Goal: Complete application form: Complete application form

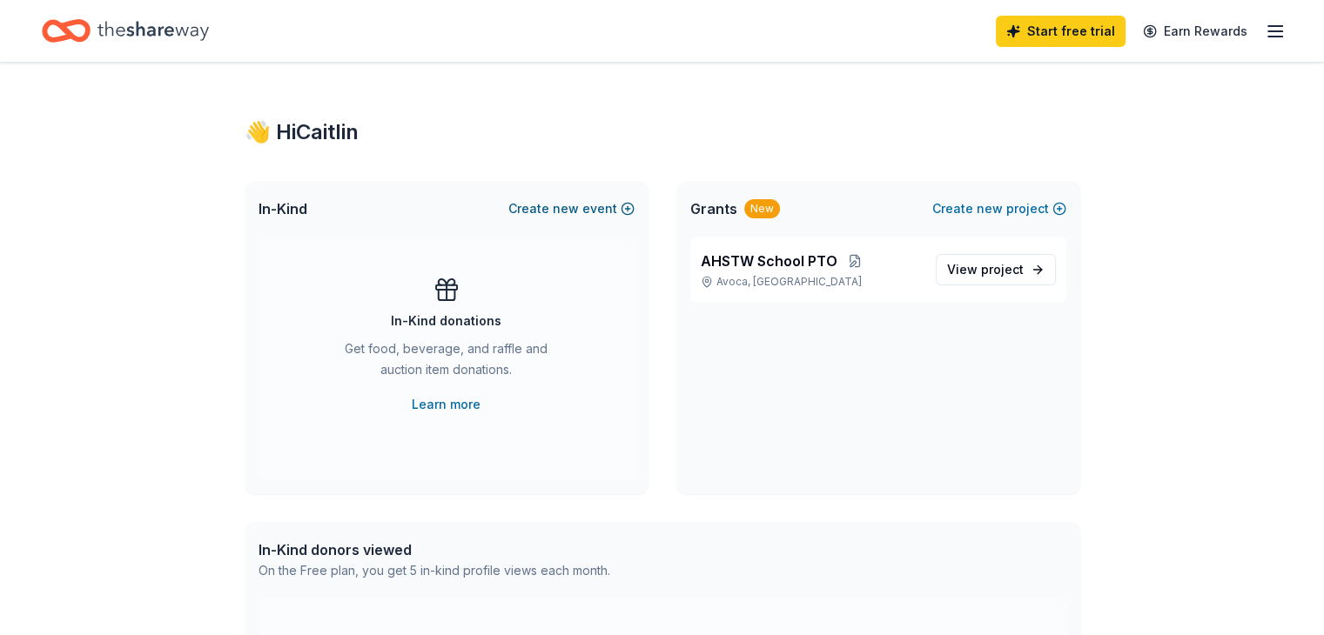
click at [578, 207] on span "new" at bounding box center [566, 208] width 26 height 21
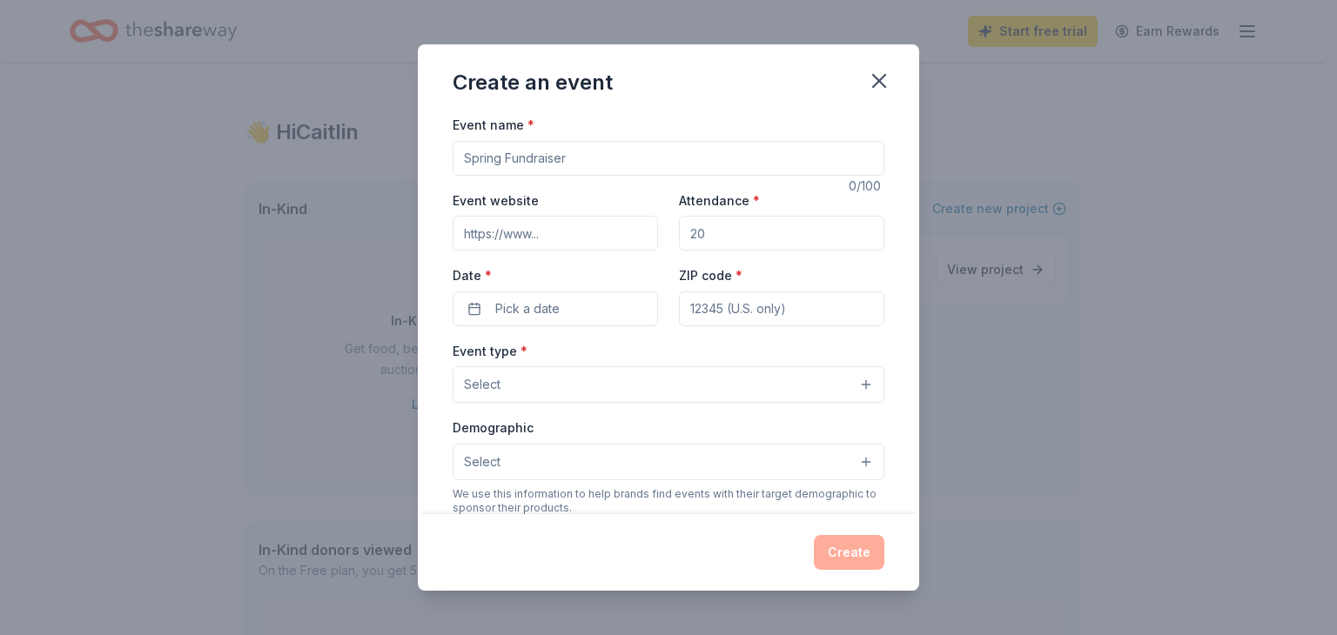
click at [634, 163] on input "Event name *" at bounding box center [669, 158] width 432 height 35
drag, startPoint x: 644, startPoint y: 158, endPoint x: 579, endPoint y: 169, distance: 66.3
click at [579, 169] on input "Event name *" at bounding box center [669, 158] width 432 height 35
type input "School Conferences"
type input "160"
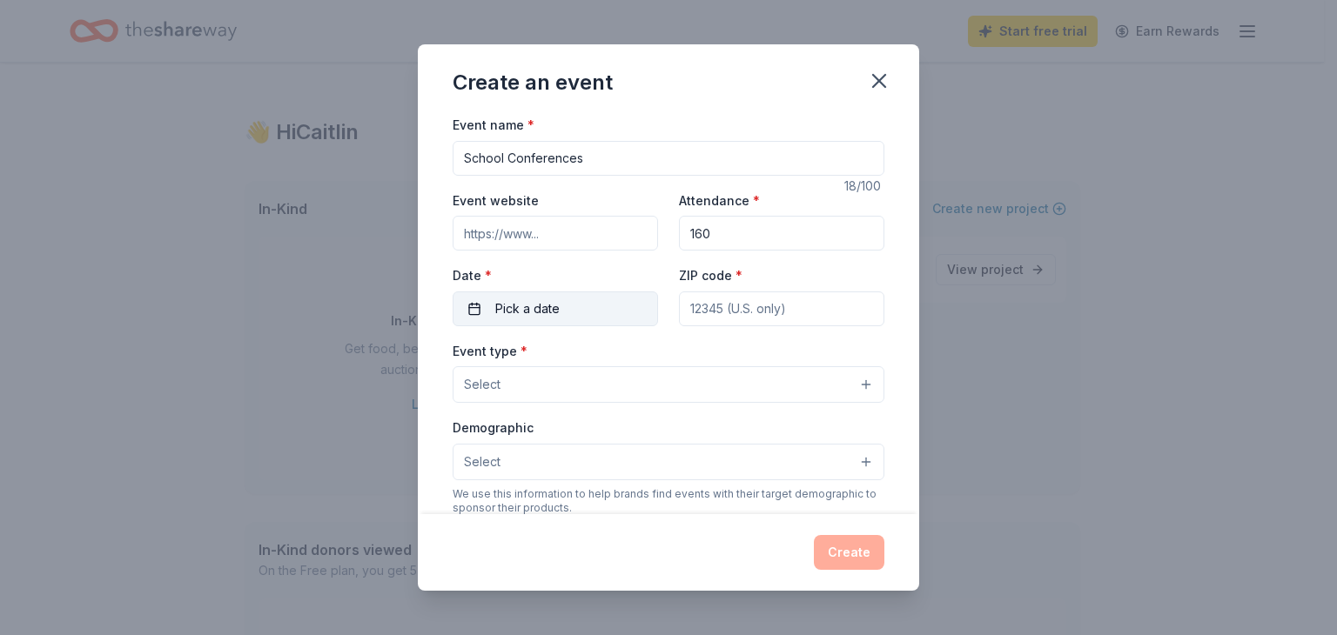
click at [575, 307] on button "Pick a date" at bounding box center [555, 309] width 205 height 35
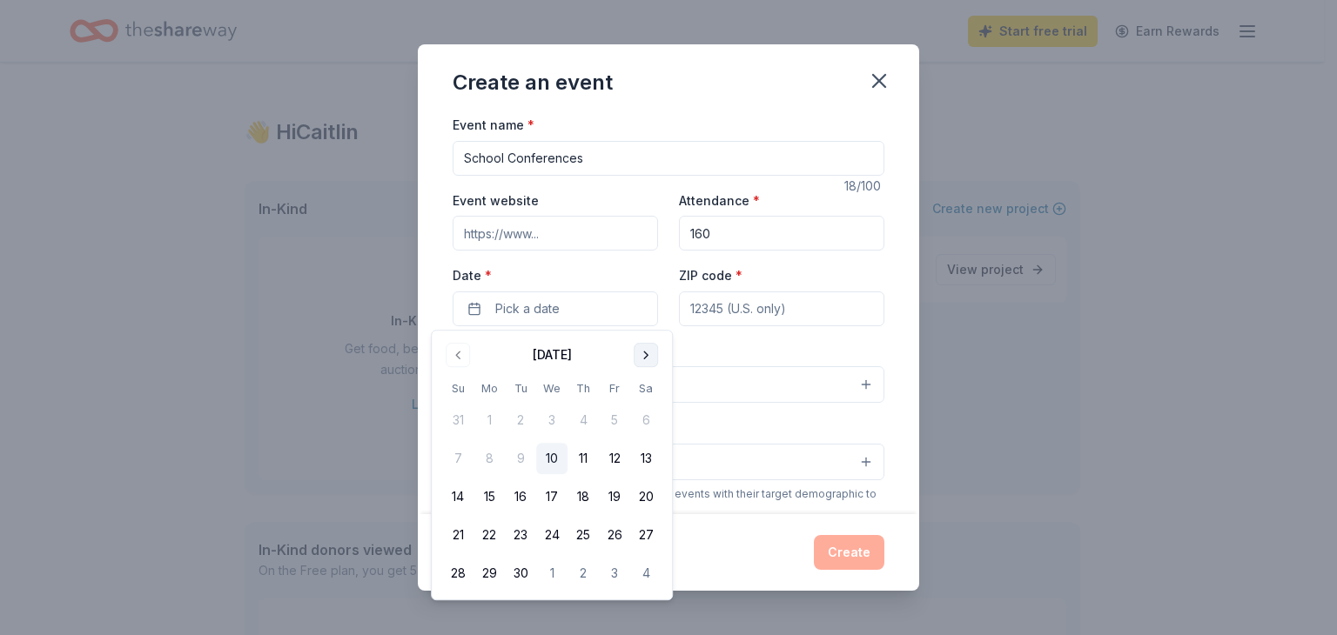
click at [654, 353] on button "Go to next month" at bounding box center [646, 355] width 24 height 24
click at [497, 457] on button "27" at bounding box center [489, 573] width 31 height 31
click at [717, 319] on input "ZIP code *" at bounding box center [781, 309] width 205 height 35
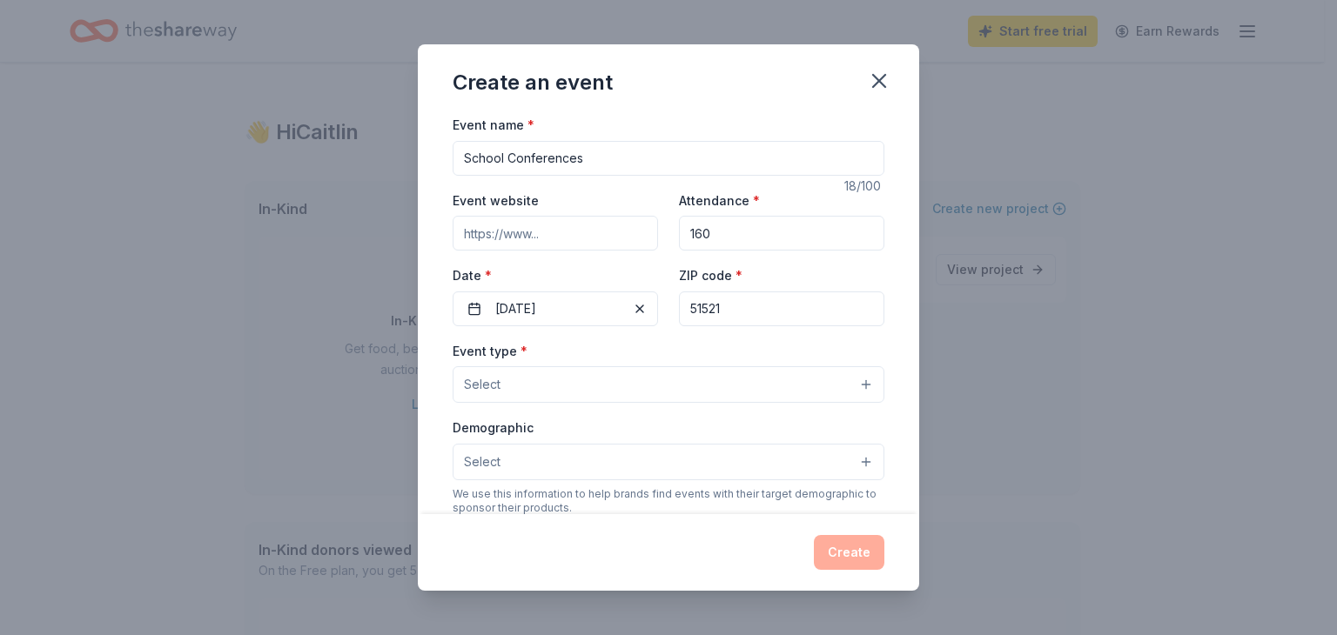
type input "51521"
click at [542, 394] on button "Select" at bounding box center [669, 384] width 432 height 37
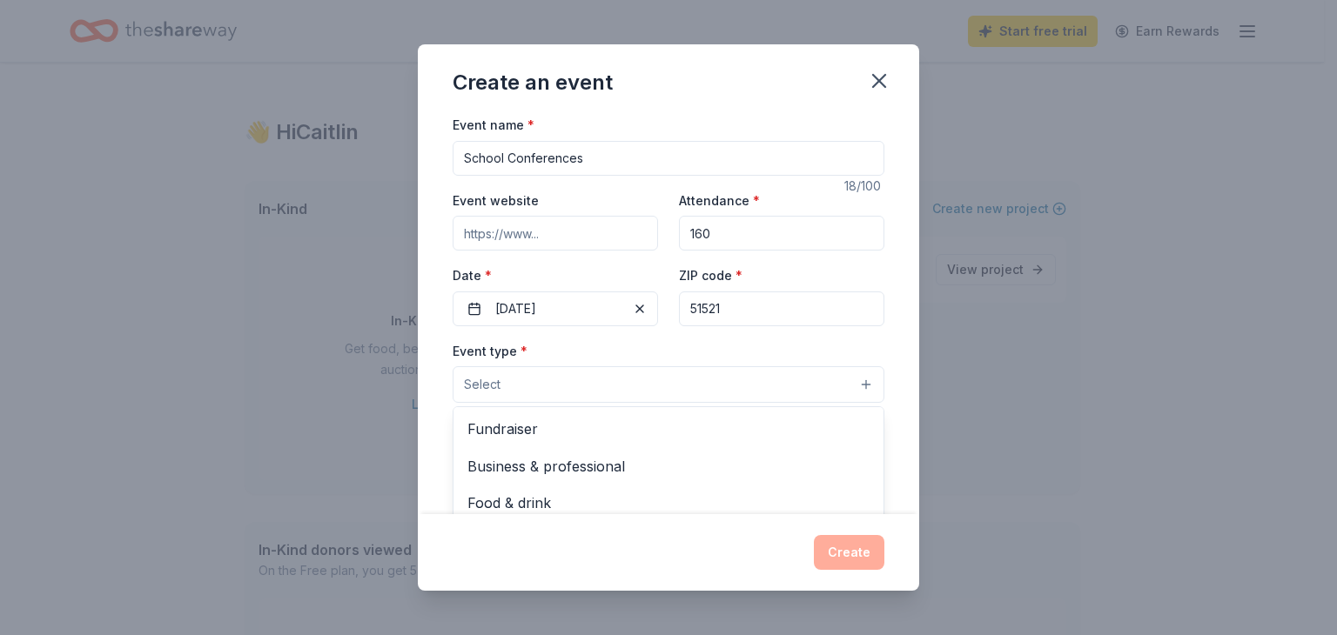
scroll to position [87, 0]
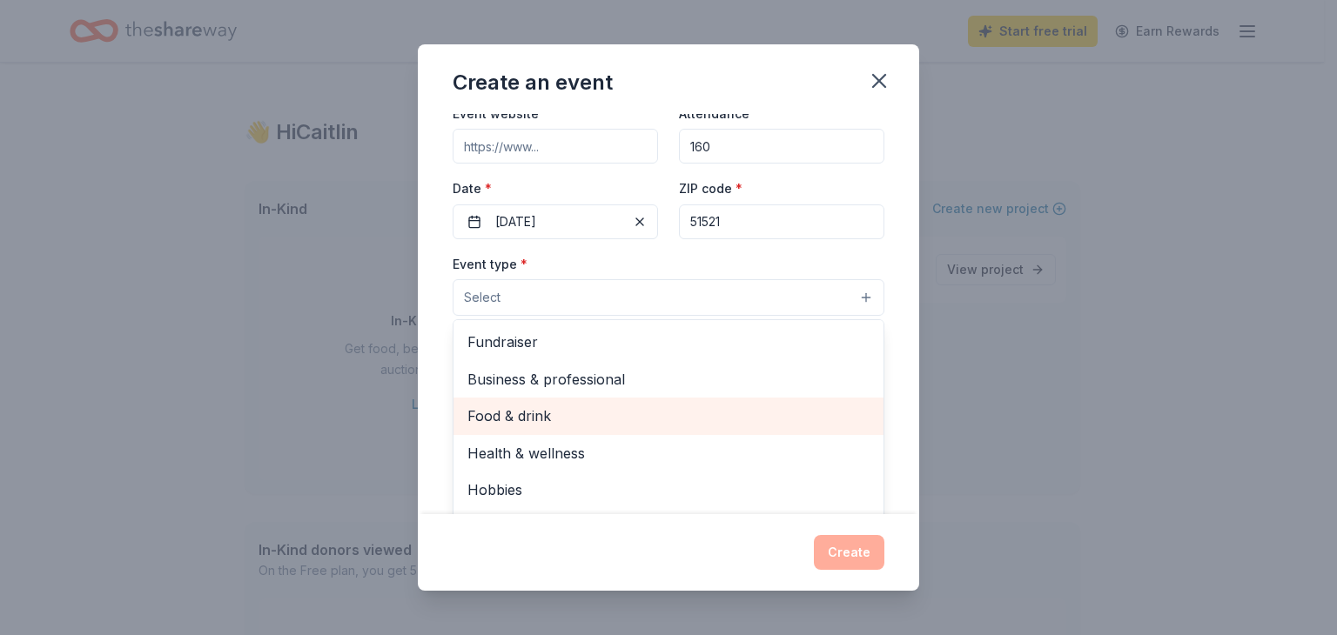
click at [616, 410] on span "Food & drink" at bounding box center [668, 416] width 402 height 23
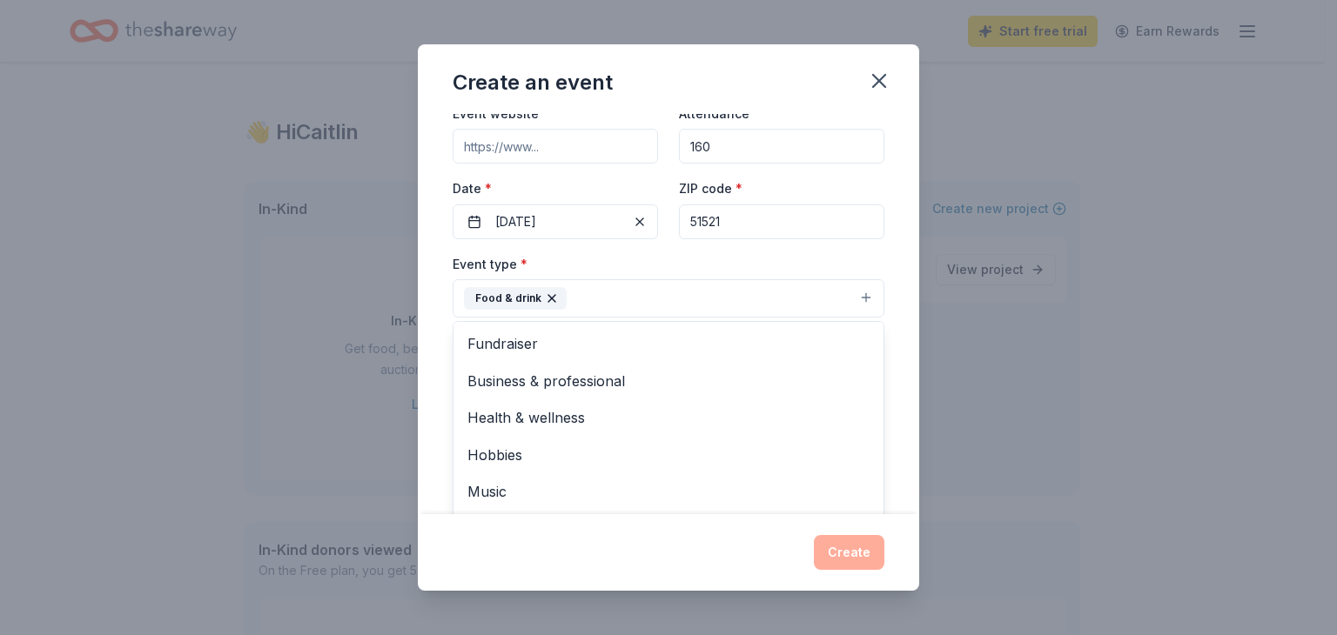
click at [830, 398] on div "Event name * School Conferences 18 /100 Event website Attendance * 160 Date * 1…" at bounding box center [668, 314] width 501 height 400
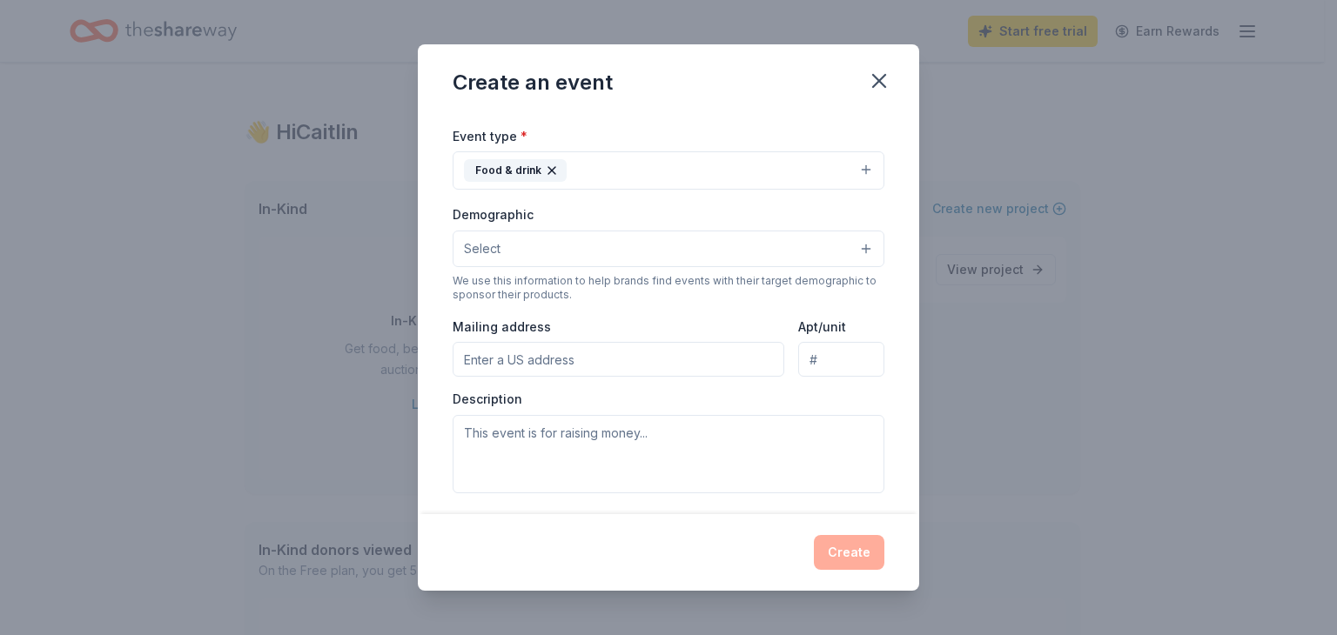
scroll to position [261, 0]
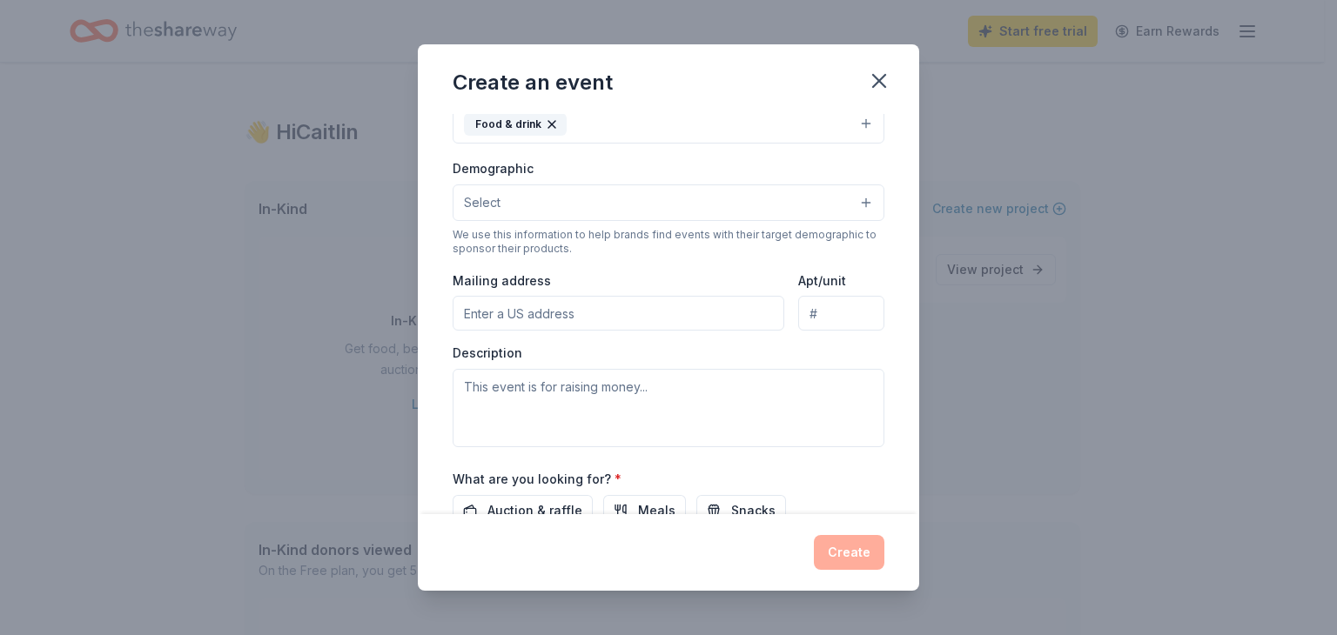
click at [648, 200] on button "Select" at bounding box center [669, 203] width 432 height 37
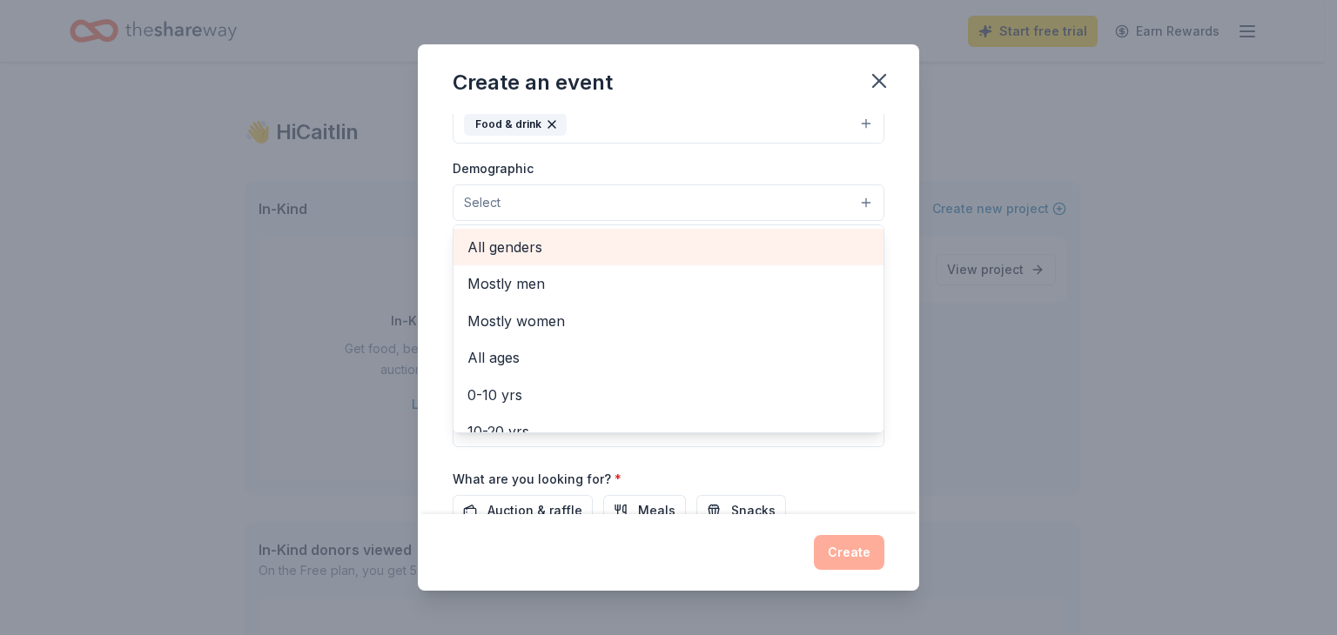
click at [640, 248] on span "All genders" at bounding box center [668, 247] width 402 height 23
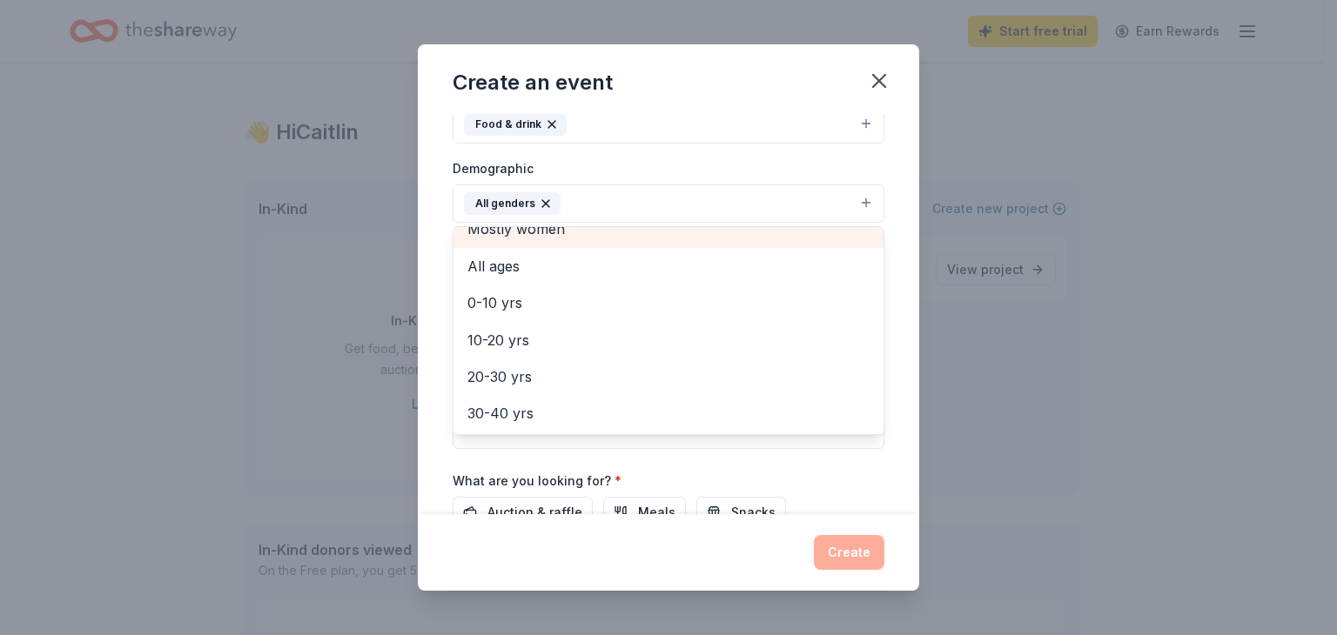
scroll to position [87, 0]
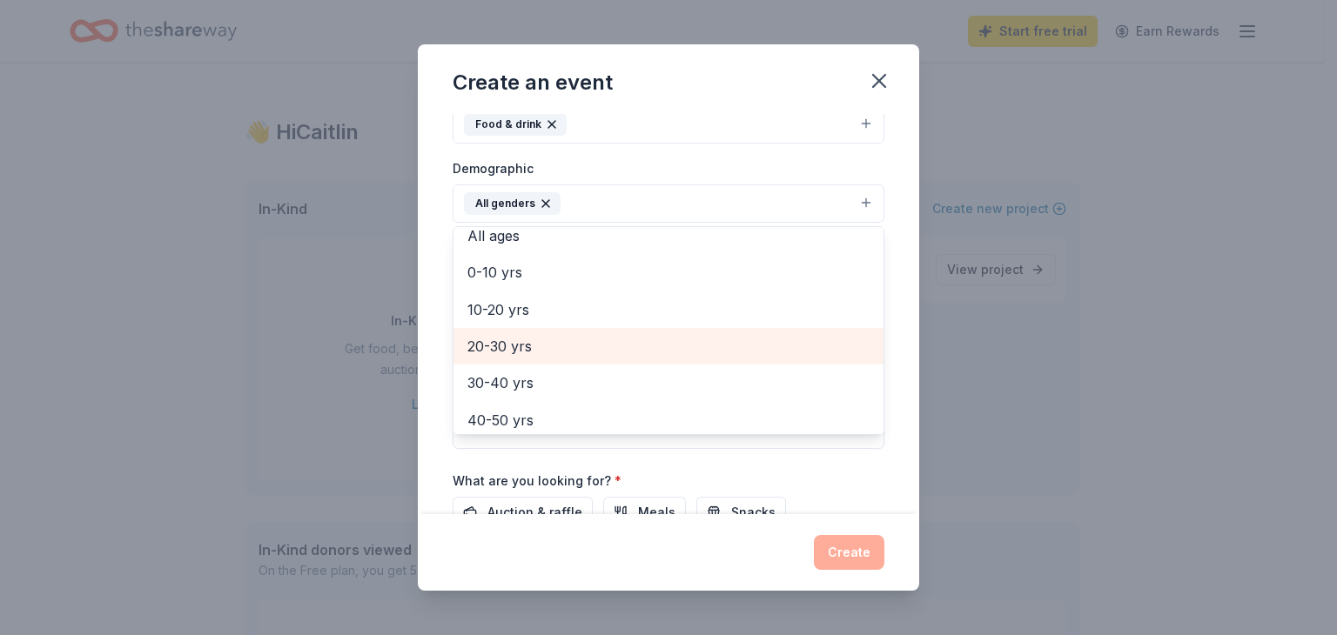
click at [628, 346] on span "20-30 yrs" at bounding box center [668, 346] width 402 height 23
click at [599, 353] on span "30-40 yrs" at bounding box center [668, 346] width 402 height 23
click at [598, 353] on span "40-50 yrs" at bounding box center [668, 346] width 402 height 23
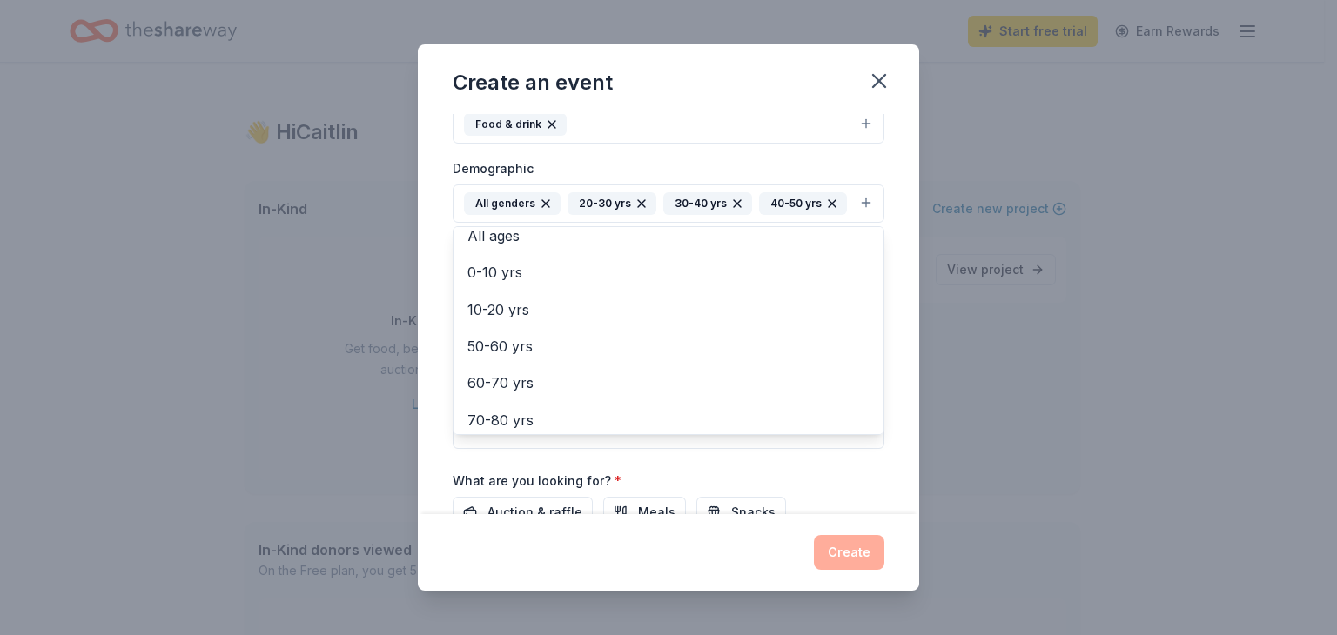
click at [830, 370] on div "Event name * School Conferences 18 /100 Event website Attendance * 160 Date * 1…" at bounding box center [668, 314] width 501 height 400
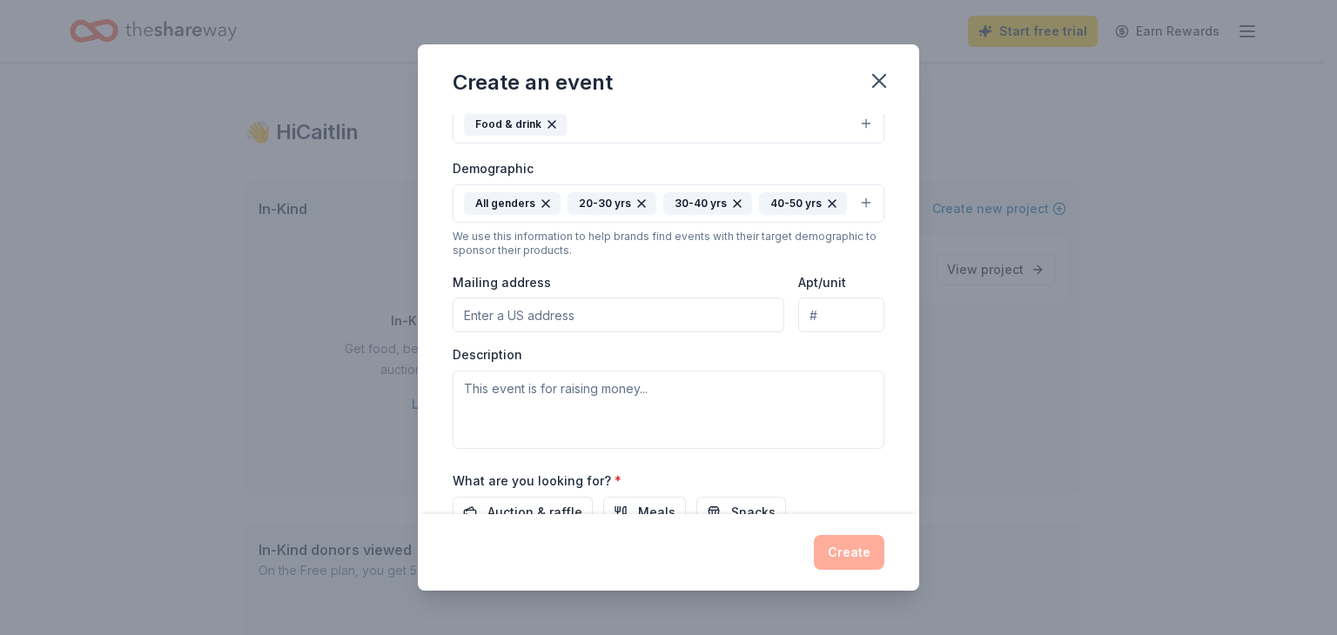
click at [614, 292] on div "Mailing address" at bounding box center [619, 303] width 332 height 62
click at [611, 312] on input "Mailing address" at bounding box center [619, 315] width 332 height 35
type input "1523 North Willow Street, Avoca, IA, 51521"
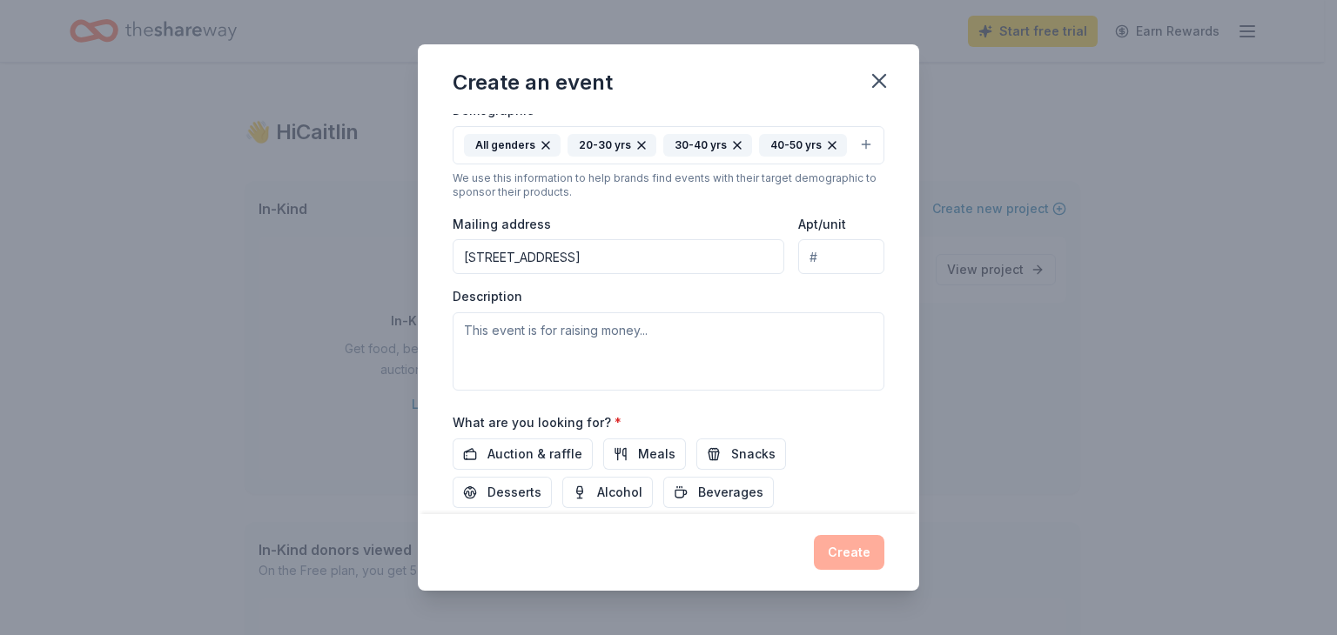
scroll to position [348, 0]
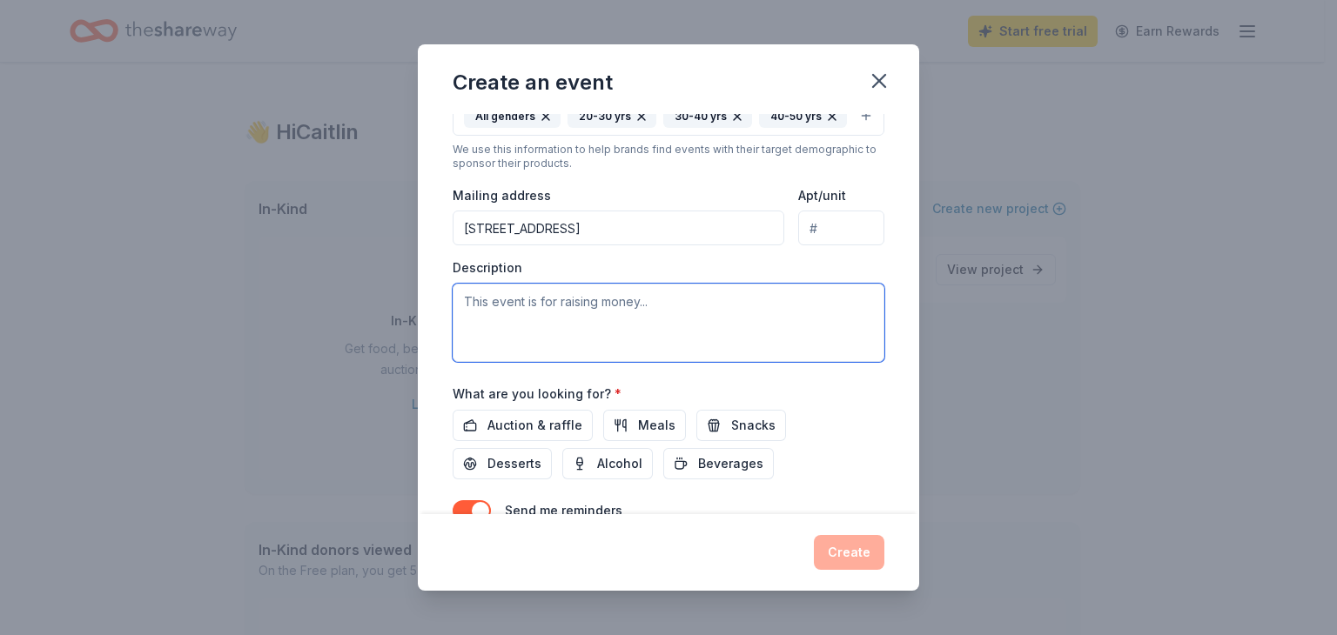
click at [499, 292] on textarea at bounding box center [669, 323] width 432 height 78
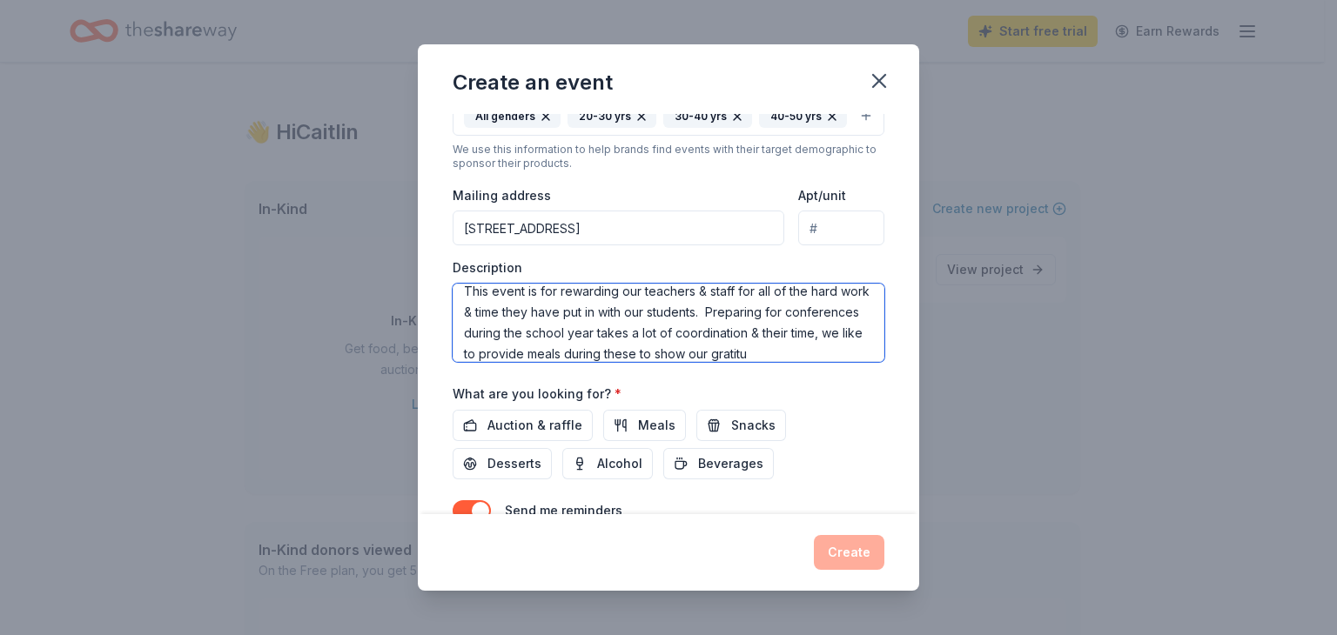
scroll to position [31, 0]
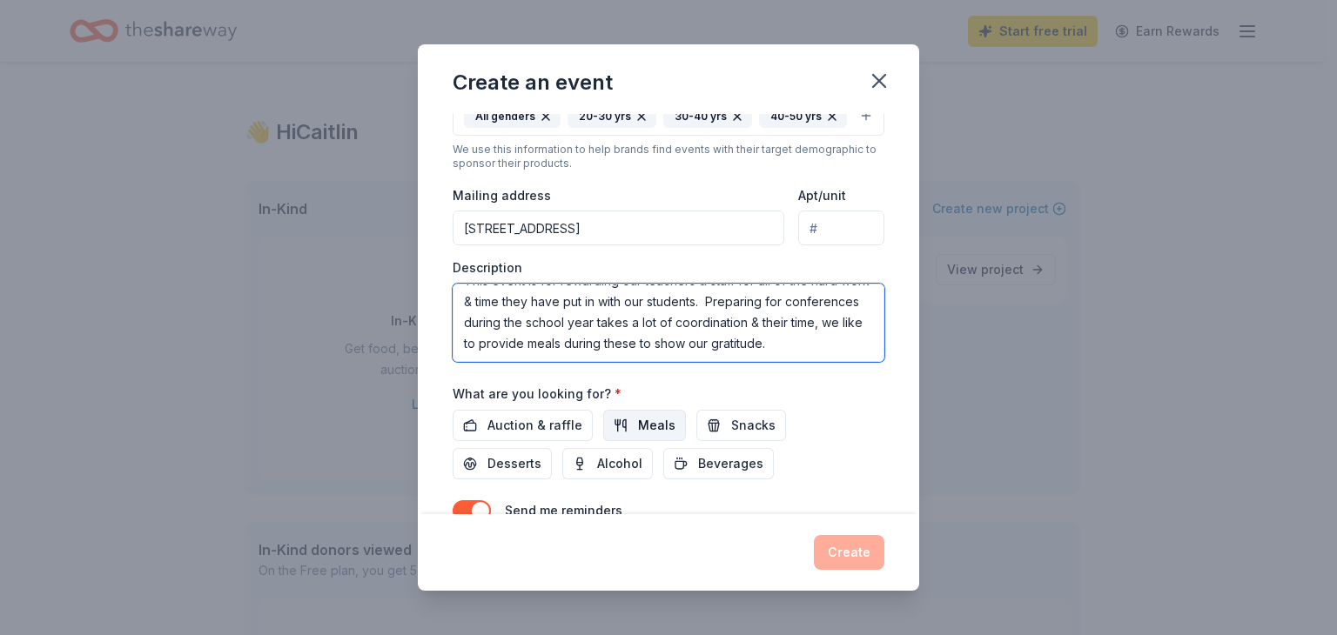
type textarea "This event is for rewarding our teachers & staff for all of the hard work & tim…"
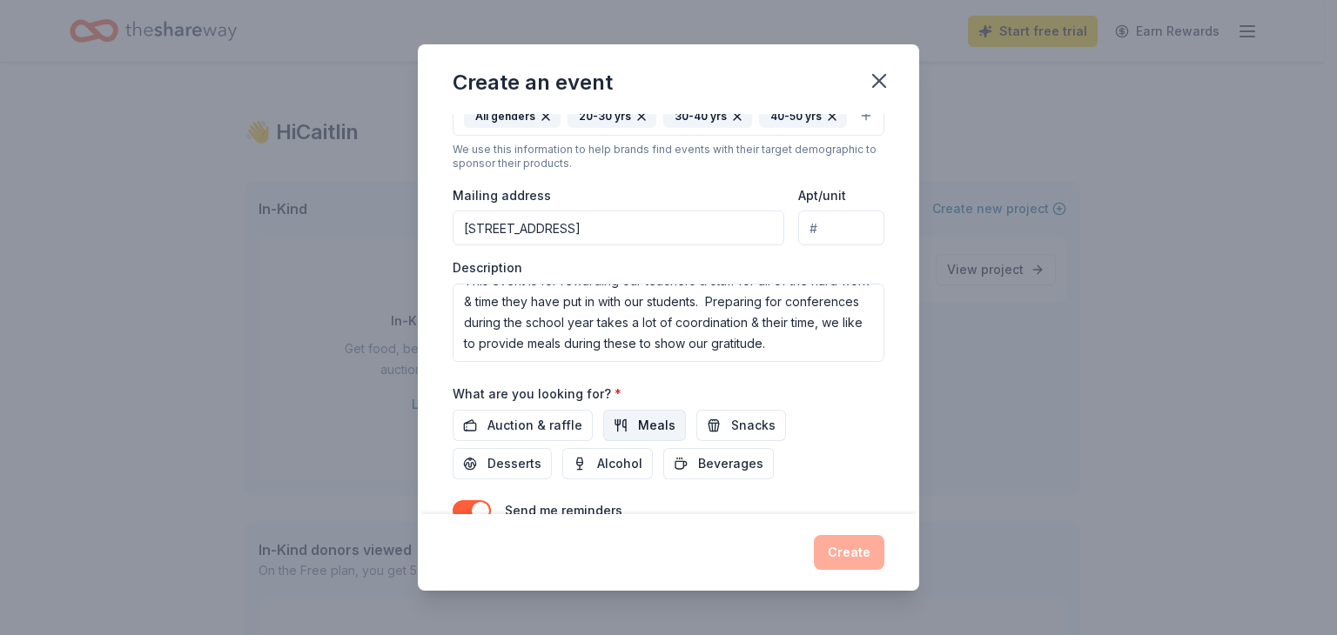
click at [626, 424] on button "Meals" at bounding box center [644, 425] width 83 height 31
click at [731, 422] on span "Snacks" at bounding box center [753, 425] width 44 height 21
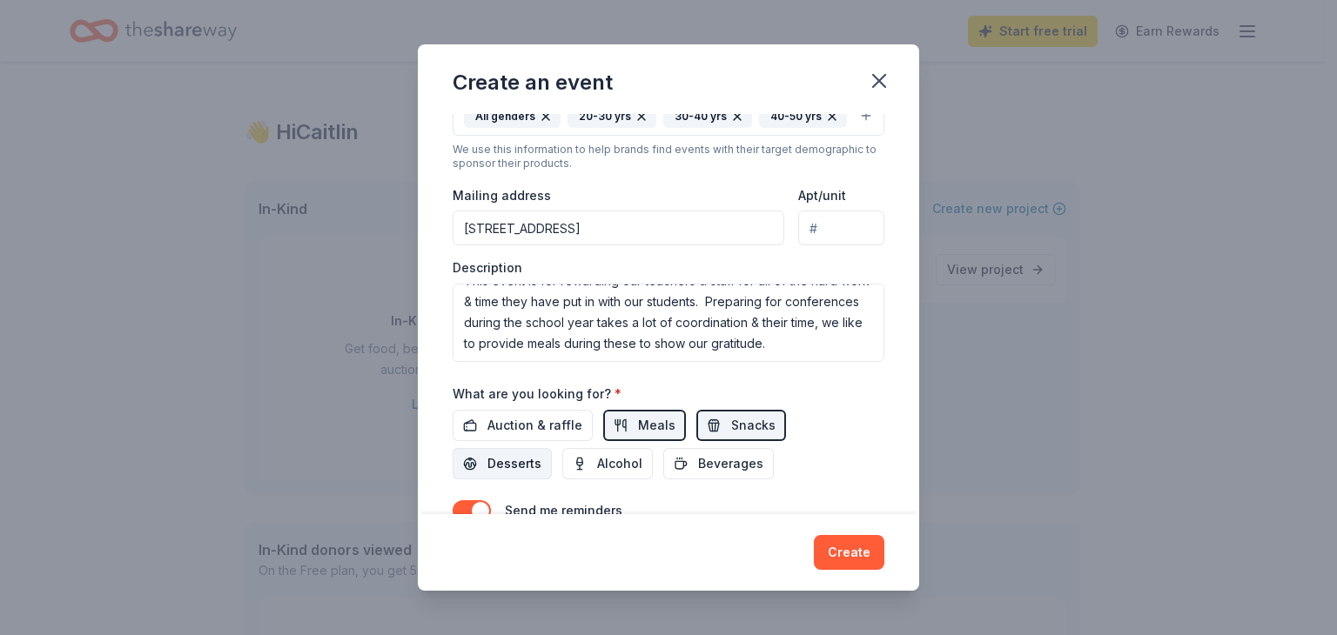
click at [474, 456] on button "Desserts" at bounding box center [502, 463] width 99 height 31
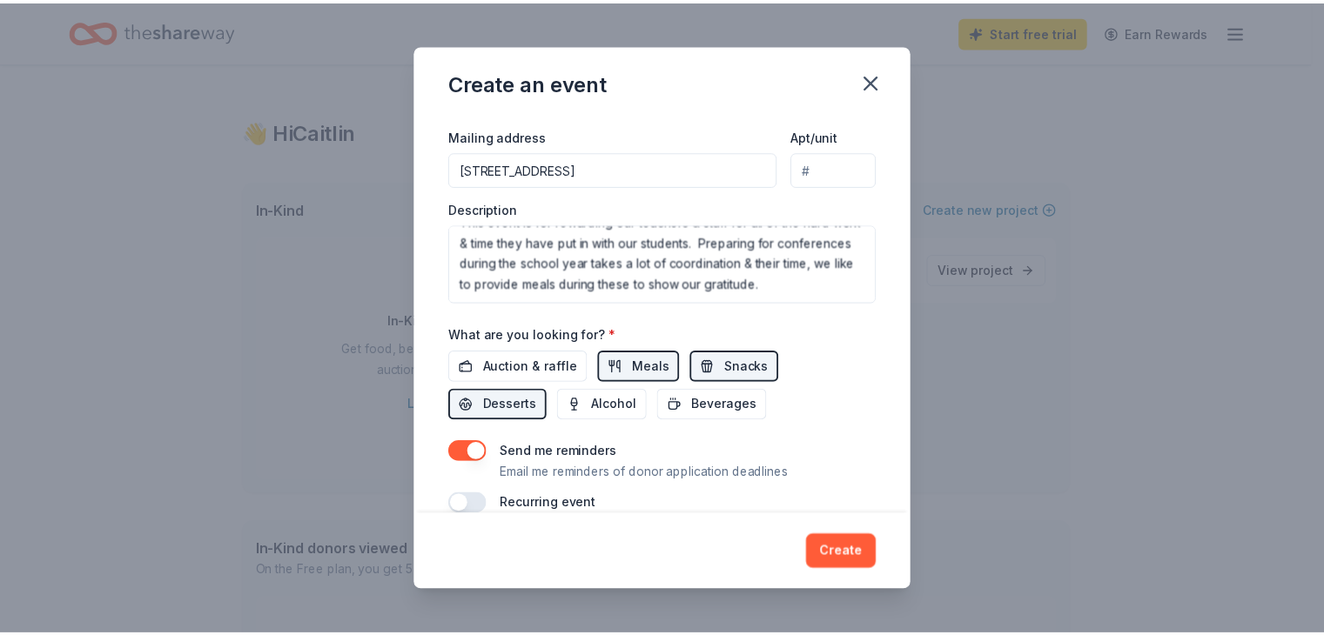
scroll to position [434, 0]
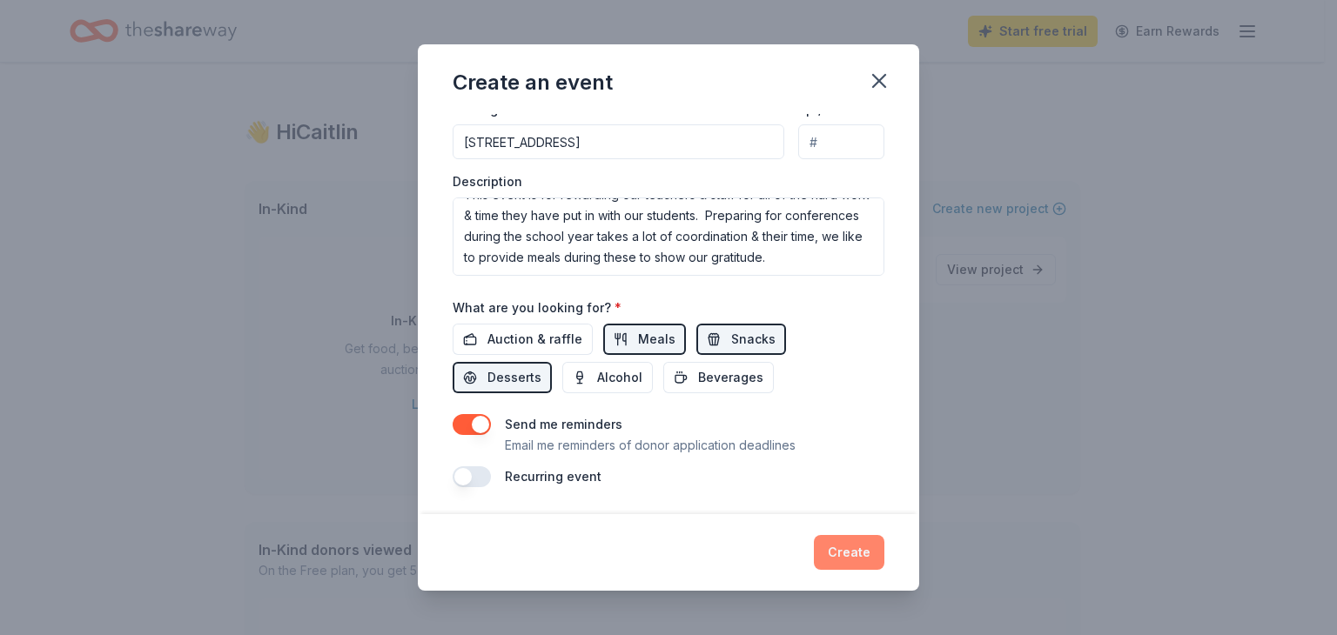
click at [830, 457] on button "Create" at bounding box center [849, 552] width 71 height 35
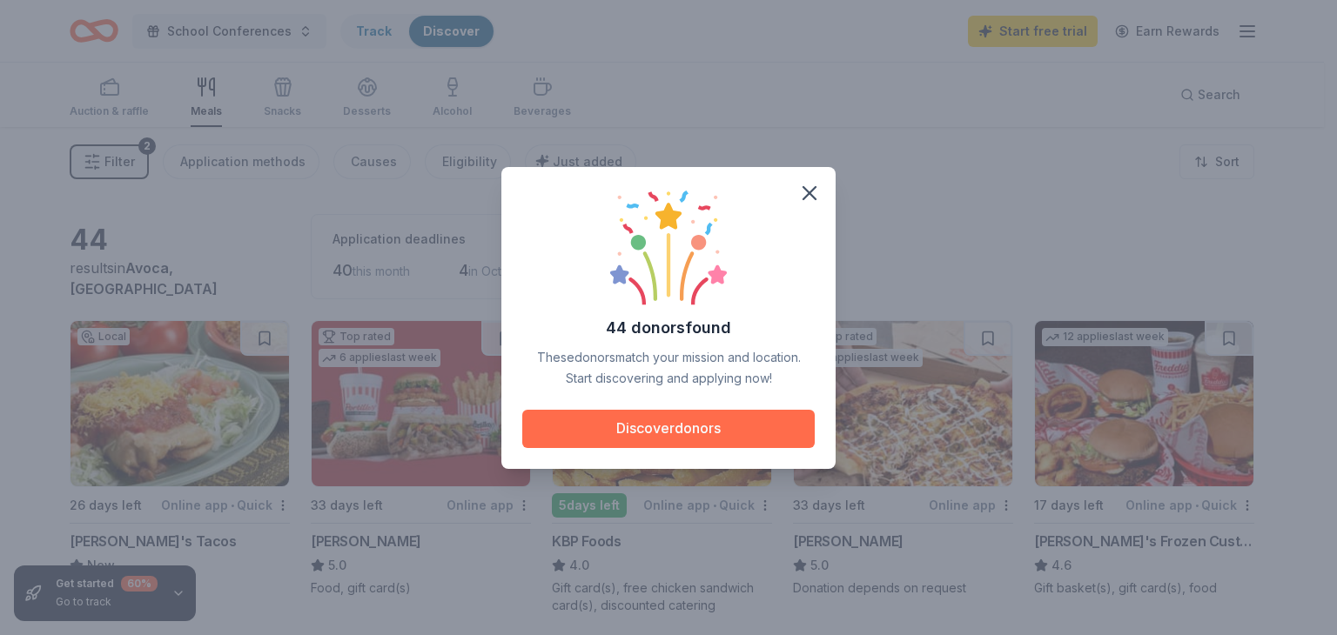
click at [690, 431] on button "Discover donors" at bounding box center [668, 429] width 292 height 38
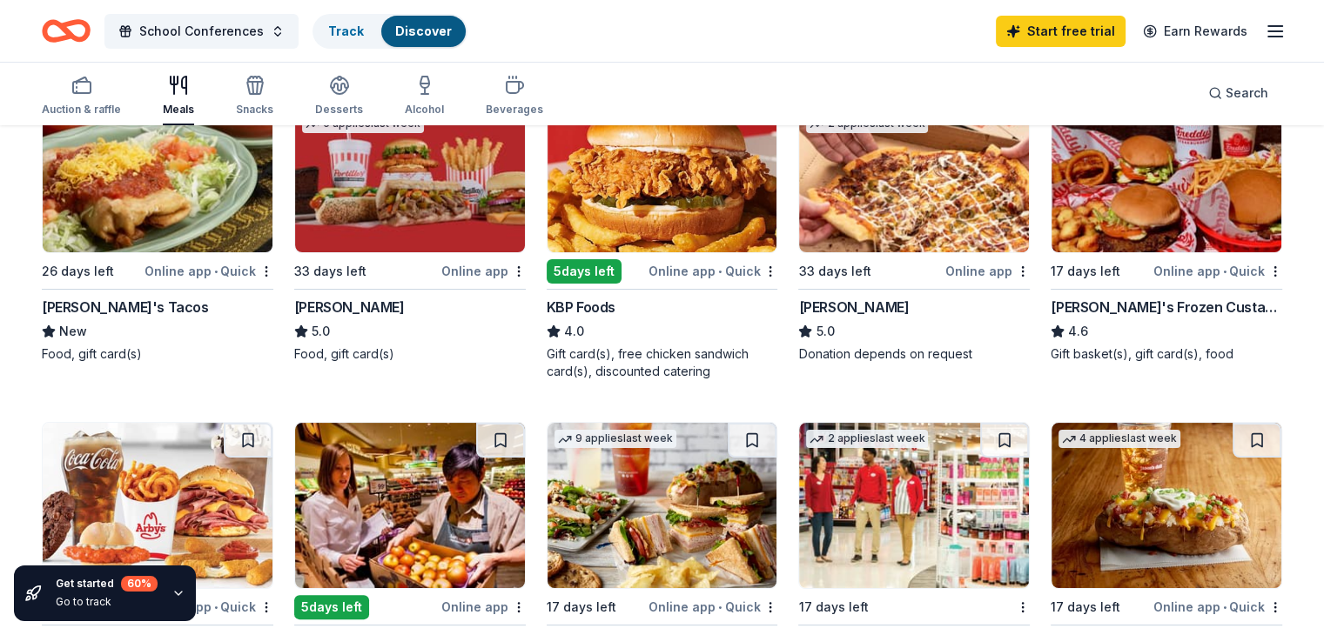
scroll to position [348, 0]
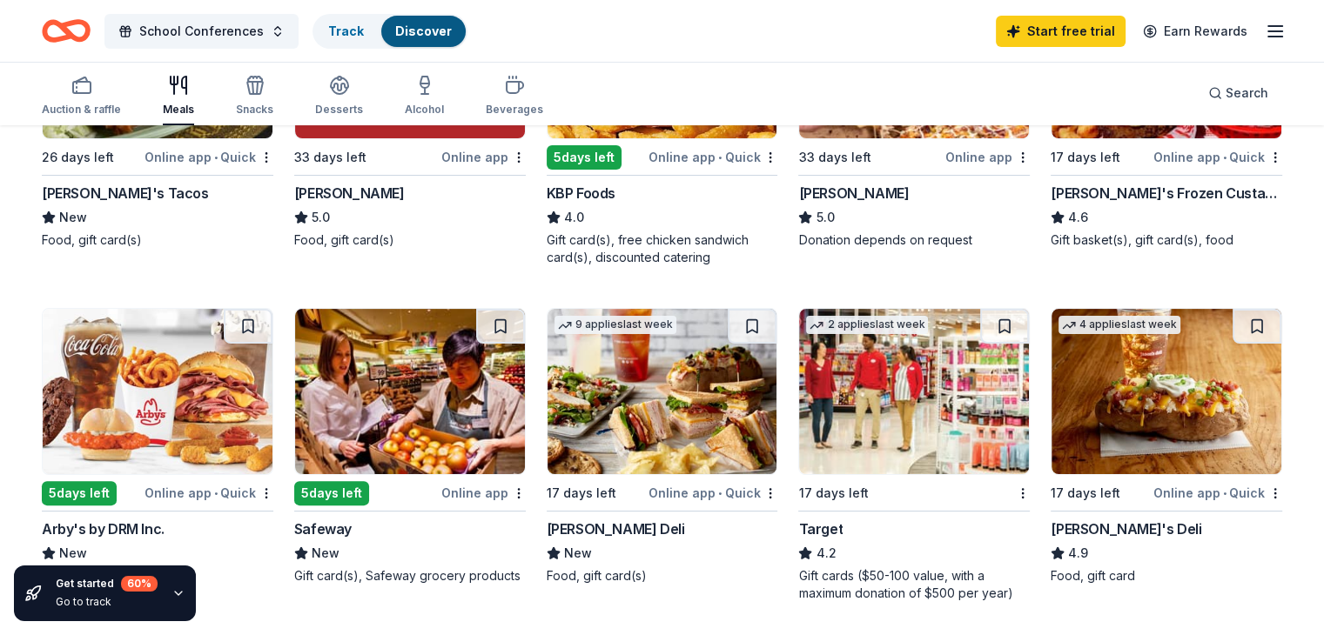
click at [830, 436] on img at bounding box center [914, 391] width 230 height 165
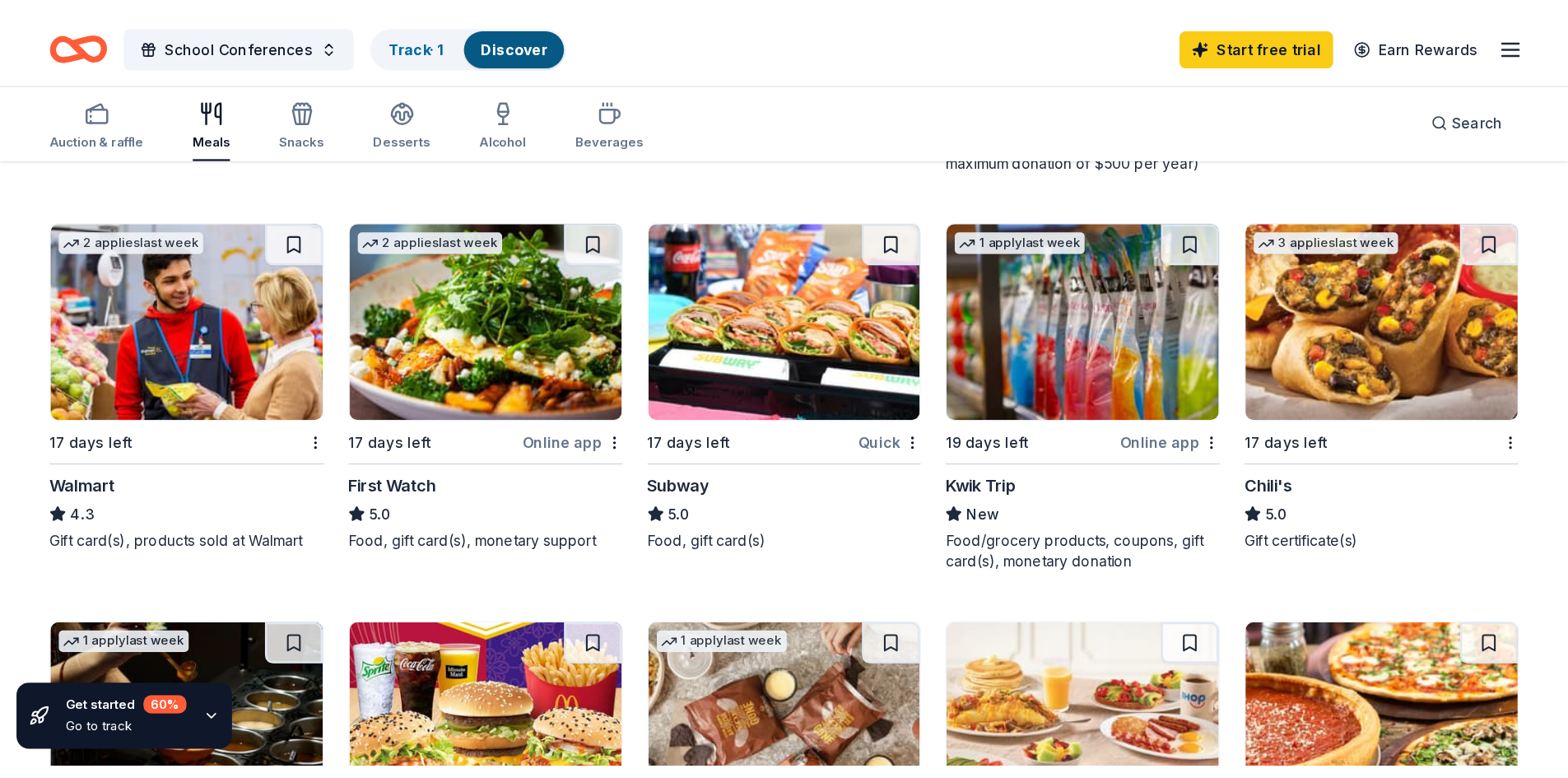
scroll to position [822, 0]
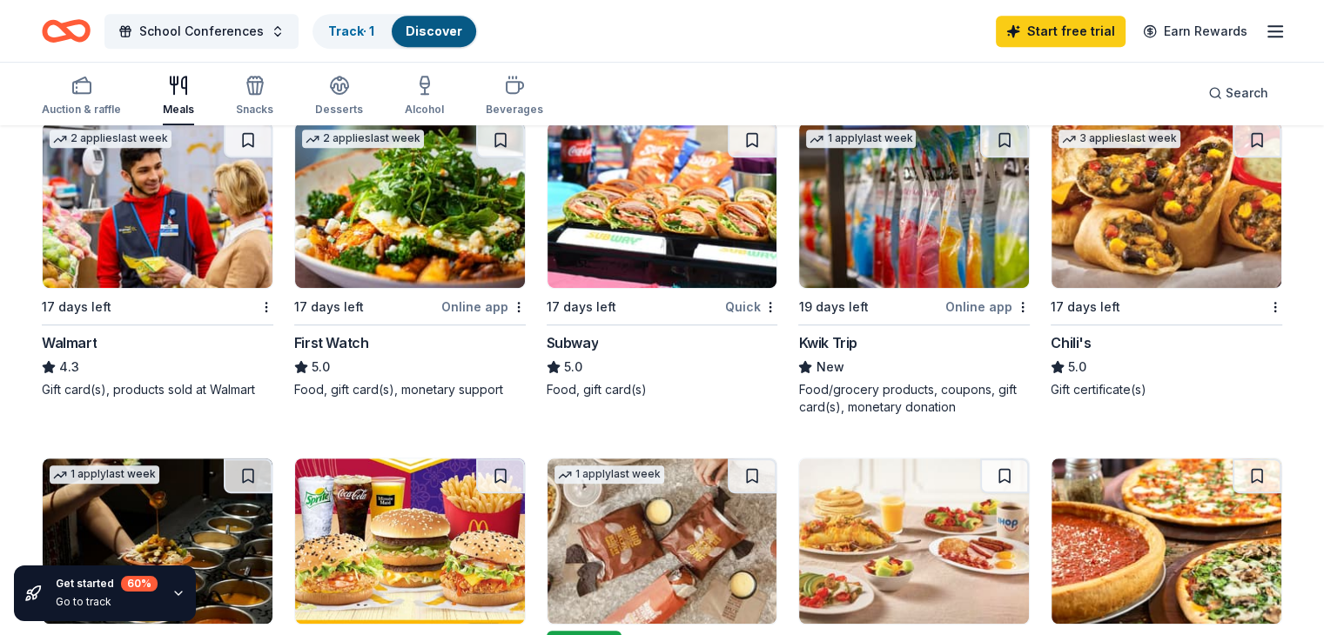
click at [172, 238] on img at bounding box center [158, 205] width 230 height 165
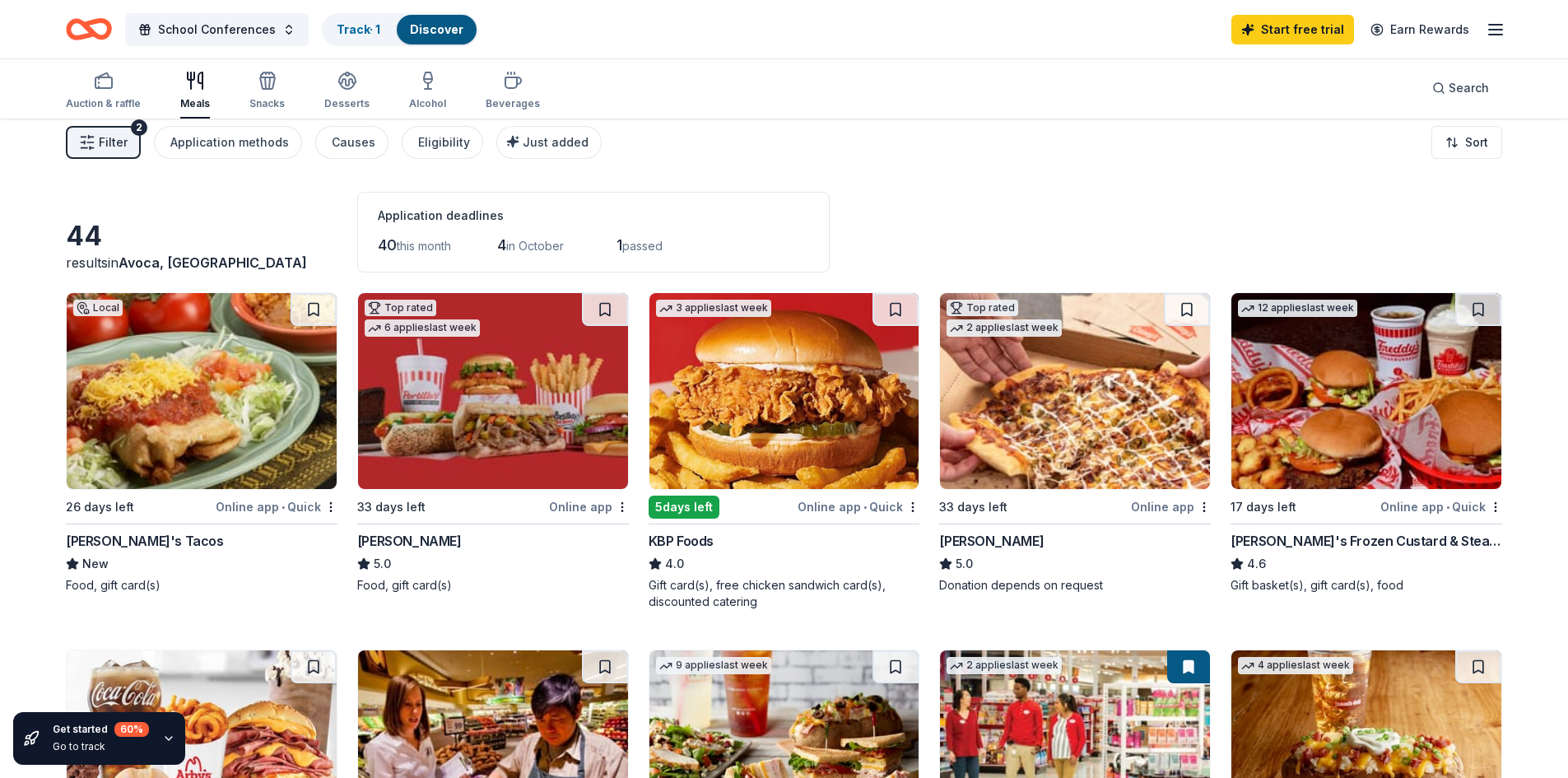
scroll to position [0, 0]
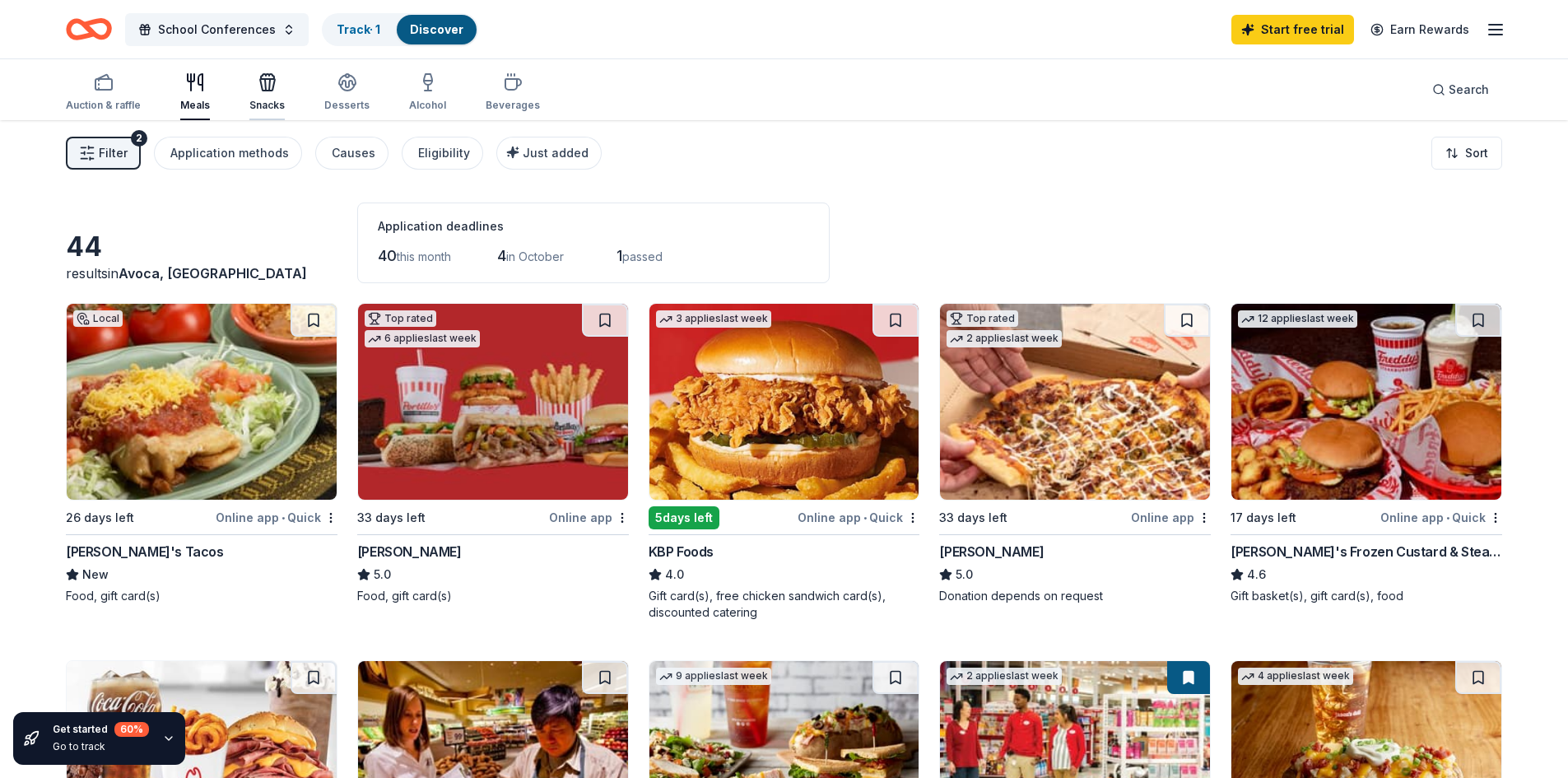
click at [275, 90] on div "button" at bounding box center [267, 82] width 35 height 20
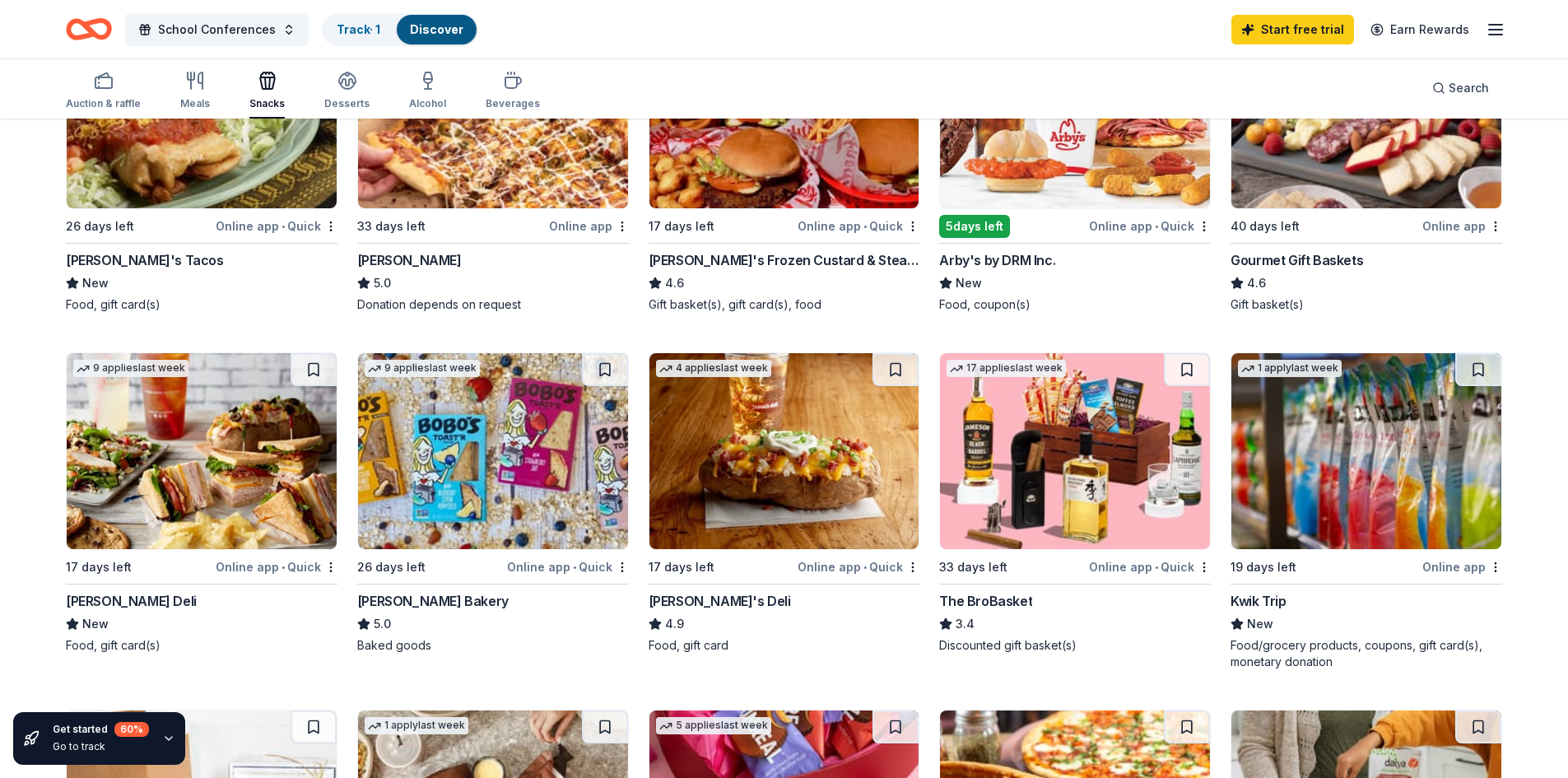
scroll to position [329, 0]
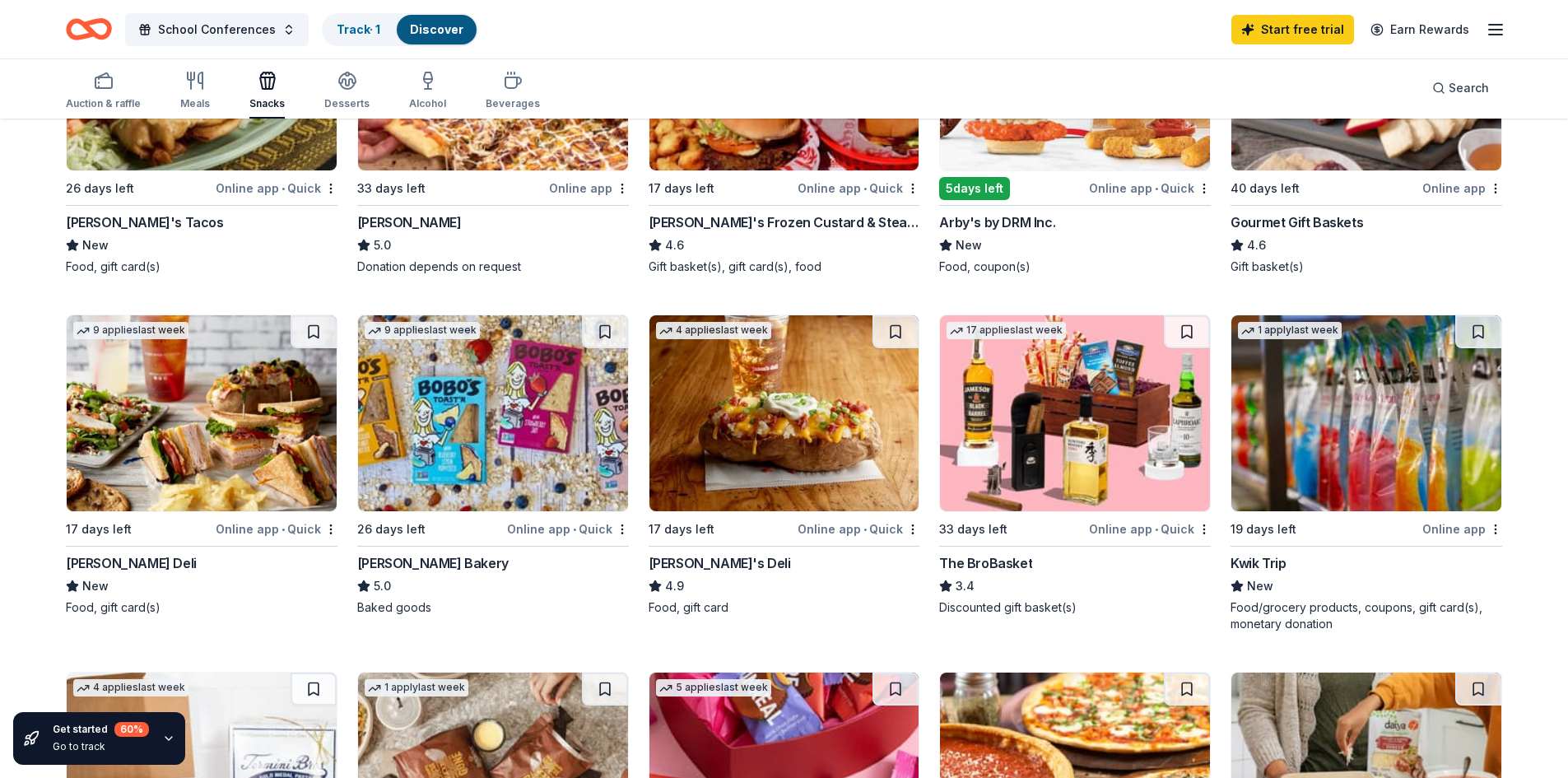
click at [527, 397] on img at bounding box center [493, 412] width 270 height 196
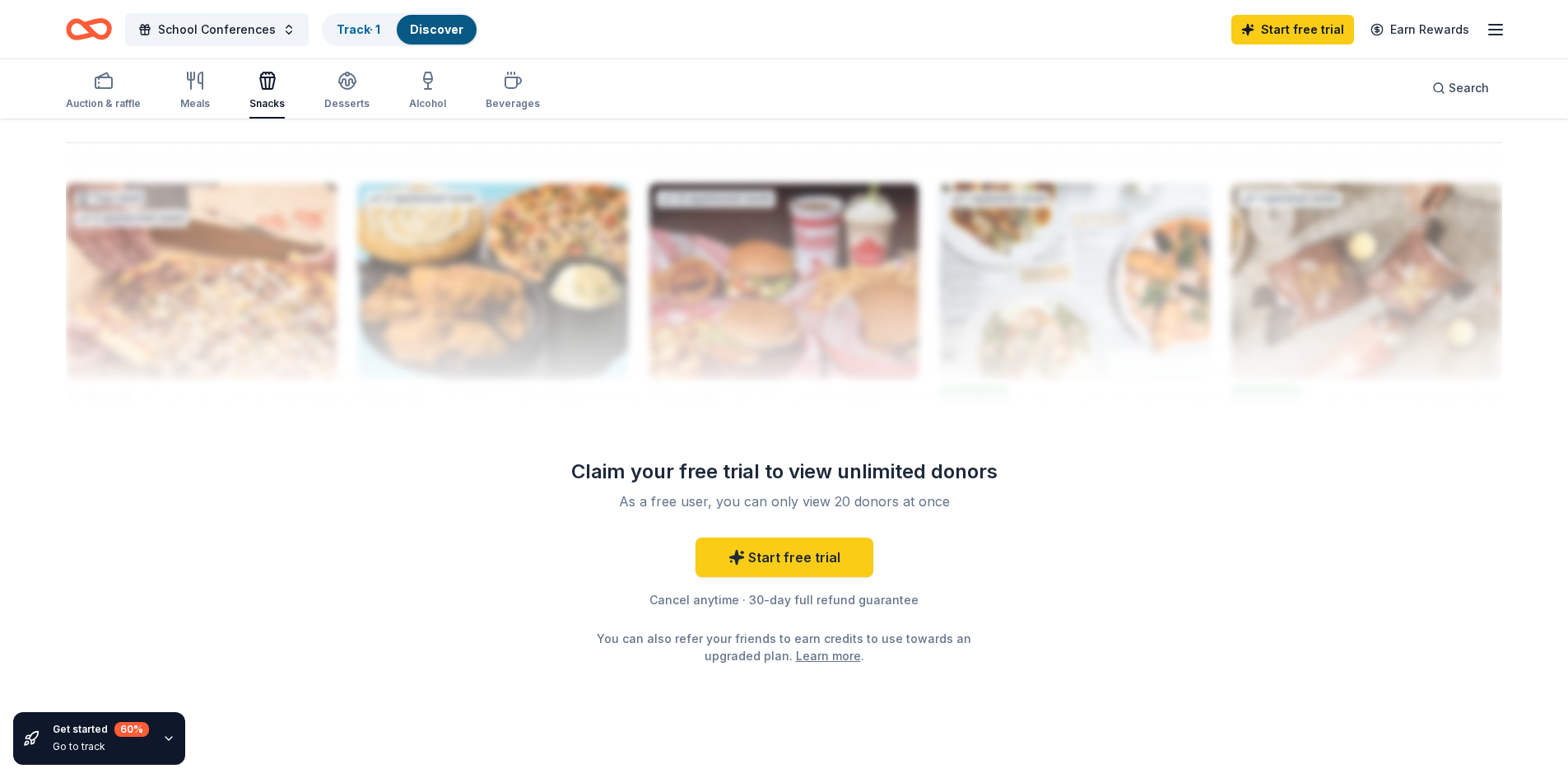
scroll to position [1597, 0]
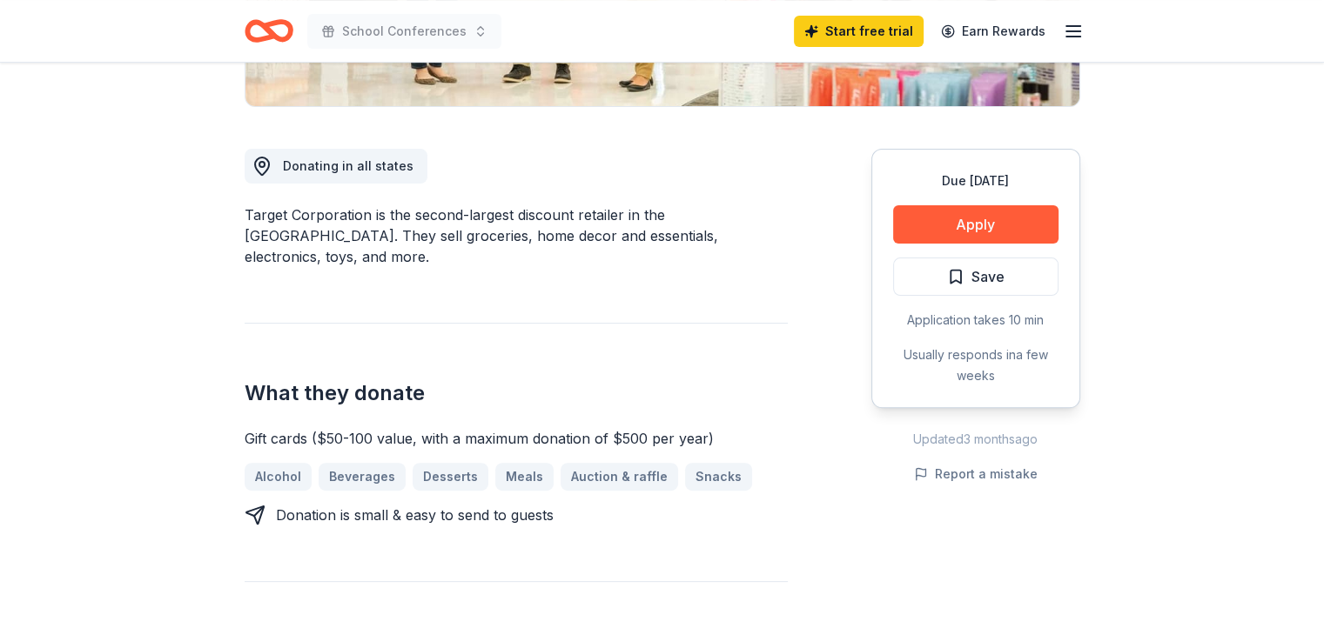
scroll to position [261, 0]
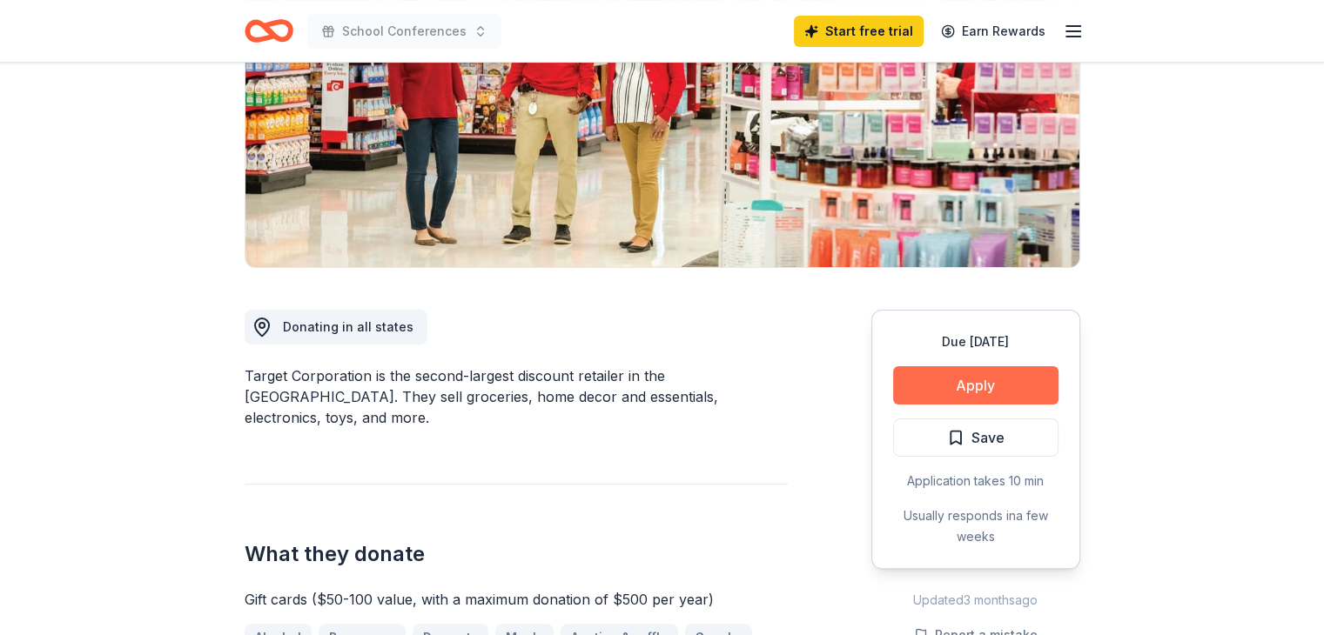
click at [991, 380] on button "Apply" at bounding box center [975, 385] width 165 height 38
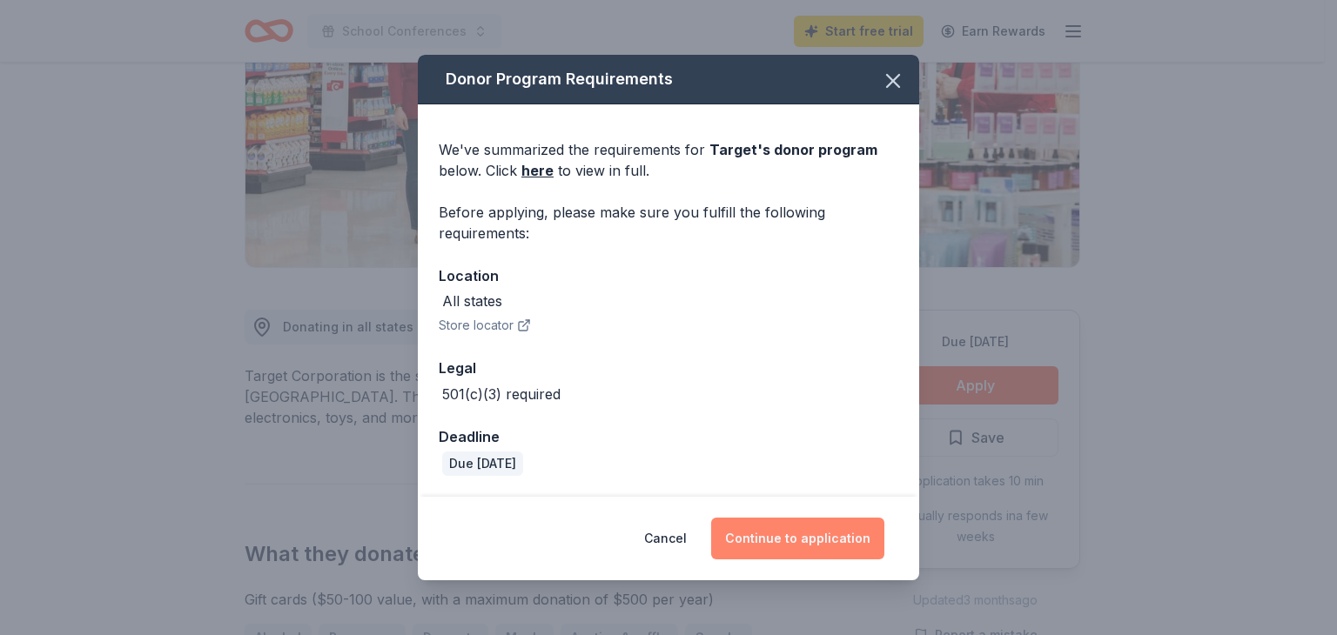
click at [773, 537] on button "Continue to application" at bounding box center [797, 539] width 173 height 42
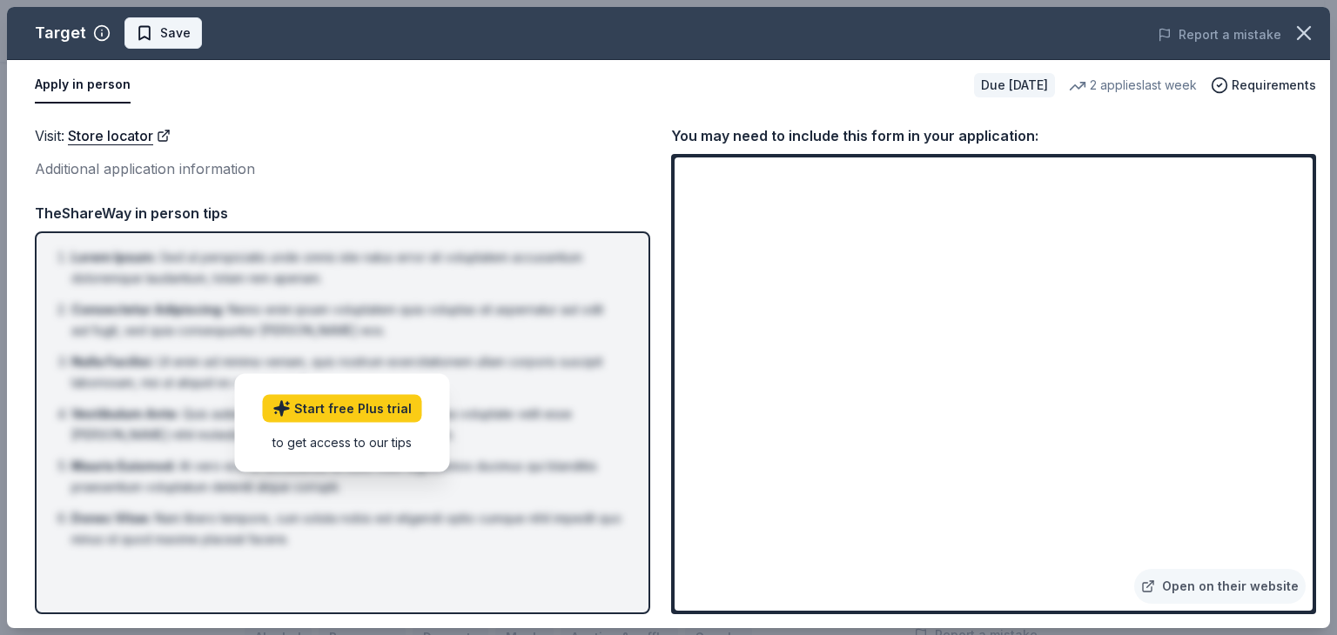
click at [153, 24] on span "Save" at bounding box center [163, 33] width 55 height 21
click at [1306, 43] on icon "button" at bounding box center [1304, 33] width 24 height 24
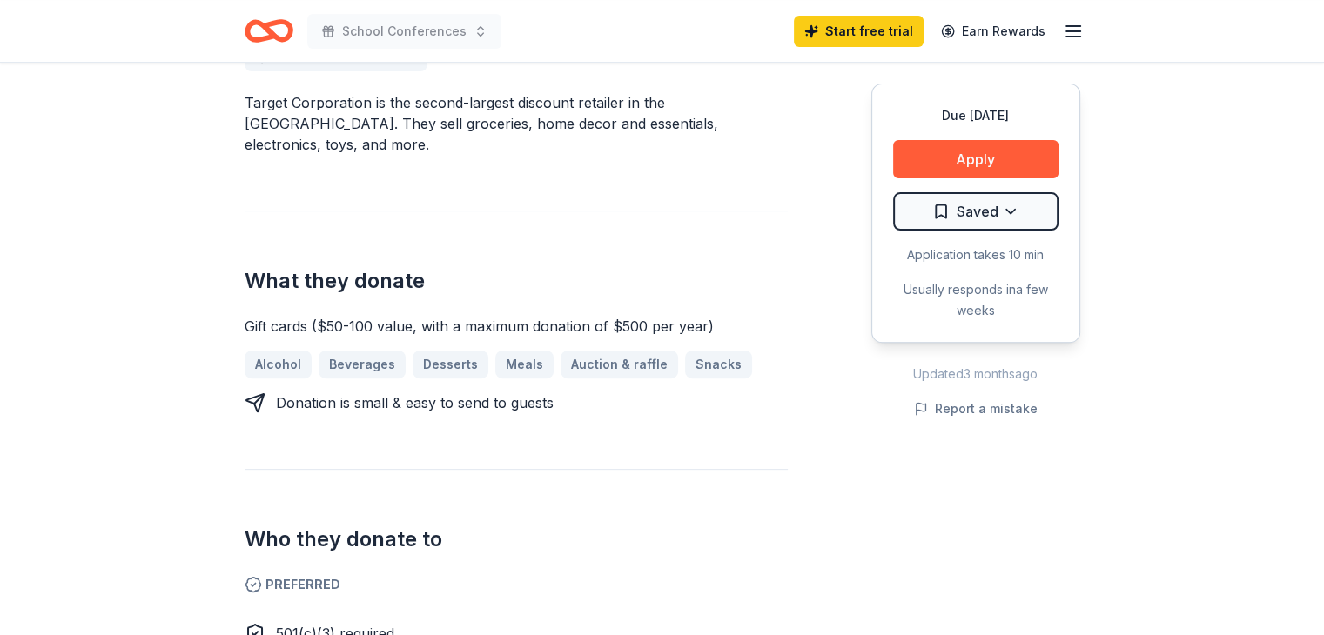
scroll to position [435, 0]
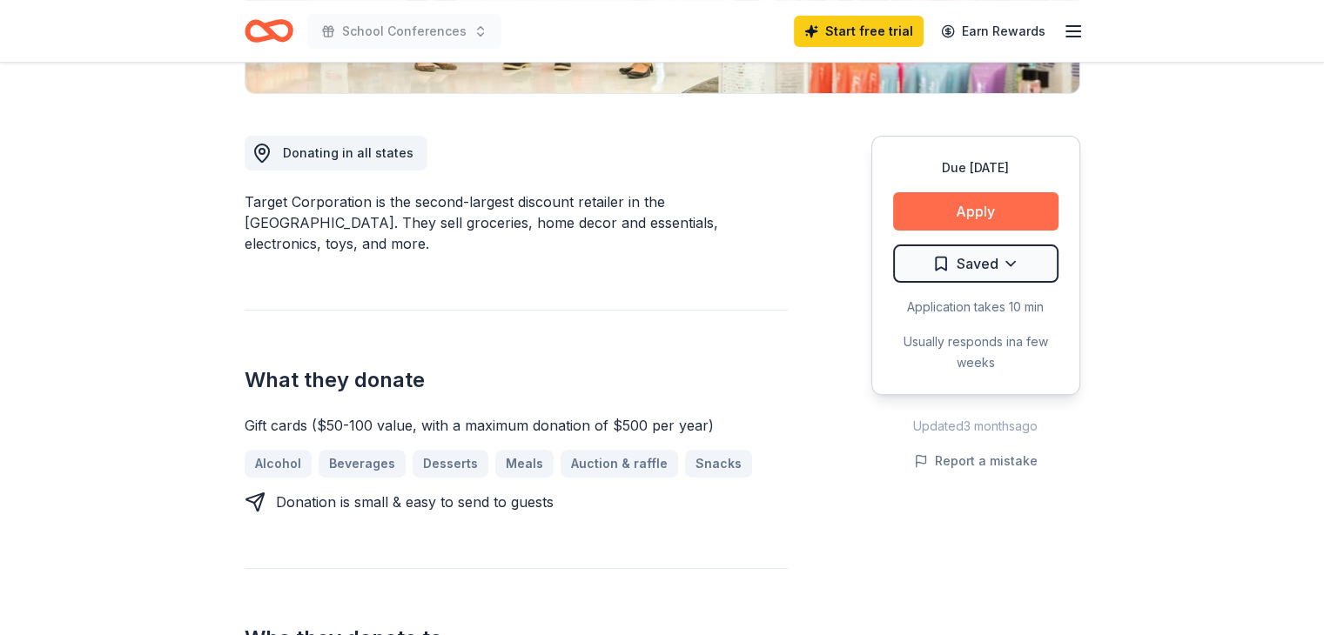
click at [982, 211] on button "Apply" at bounding box center [975, 211] width 165 height 38
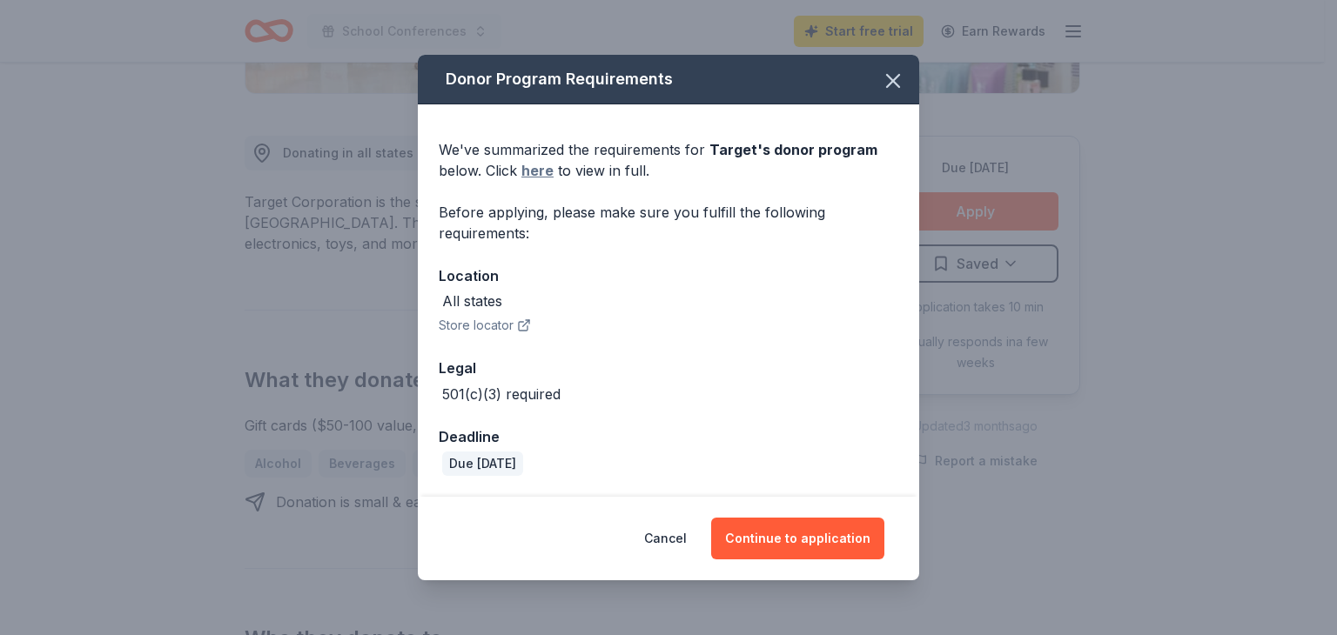
click at [536, 170] on link "here" at bounding box center [537, 170] width 32 height 21
click at [897, 78] on icon "button" at bounding box center [893, 81] width 24 height 24
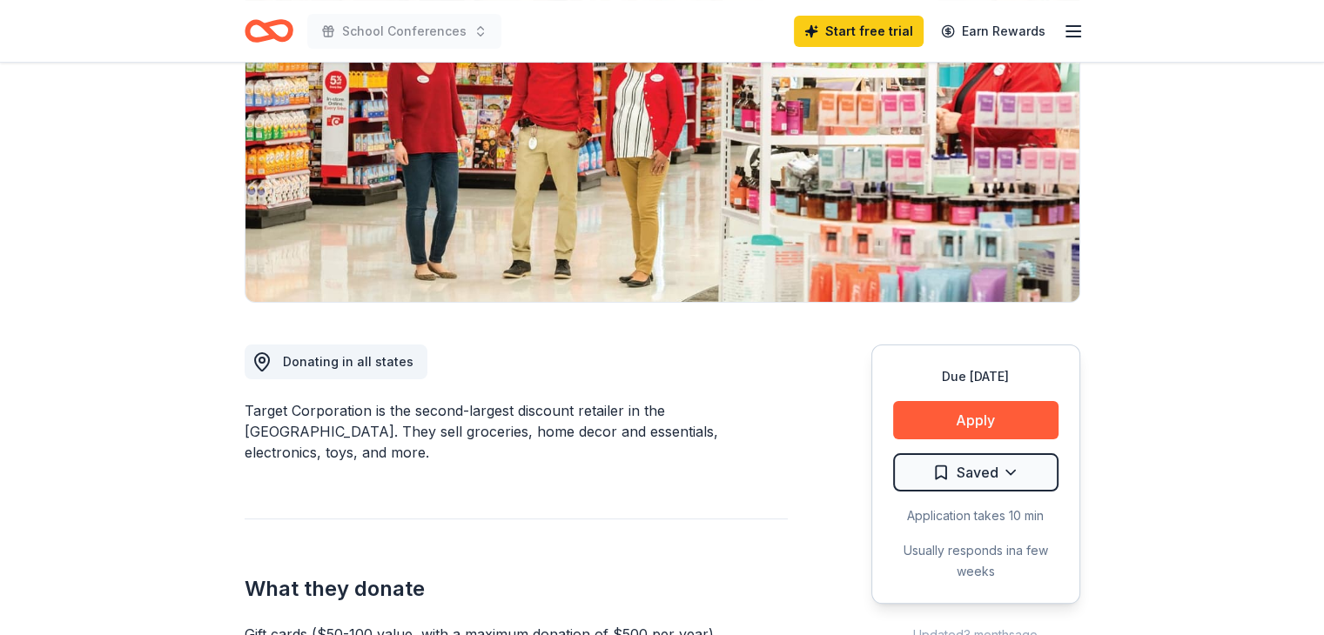
scroll to position [0, 0]
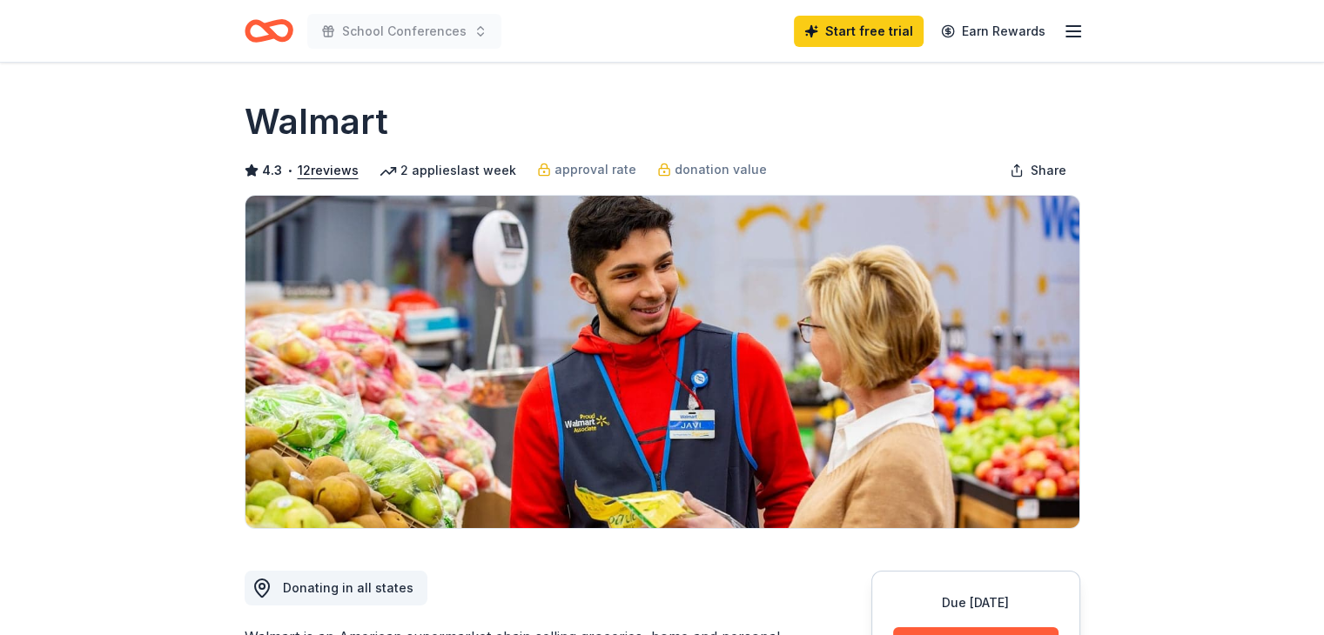
scroll to position [261, 0]
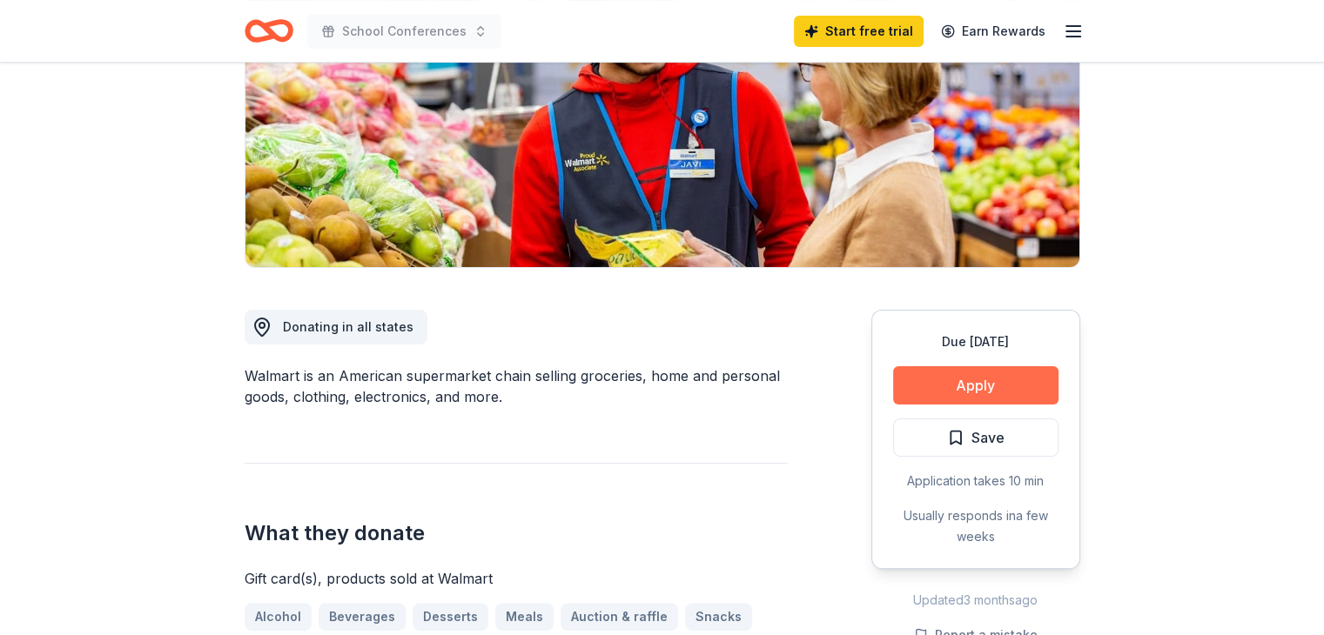
click at [973, 387] on button "Apply" at bounding box center [975, 385] width 165 height 38
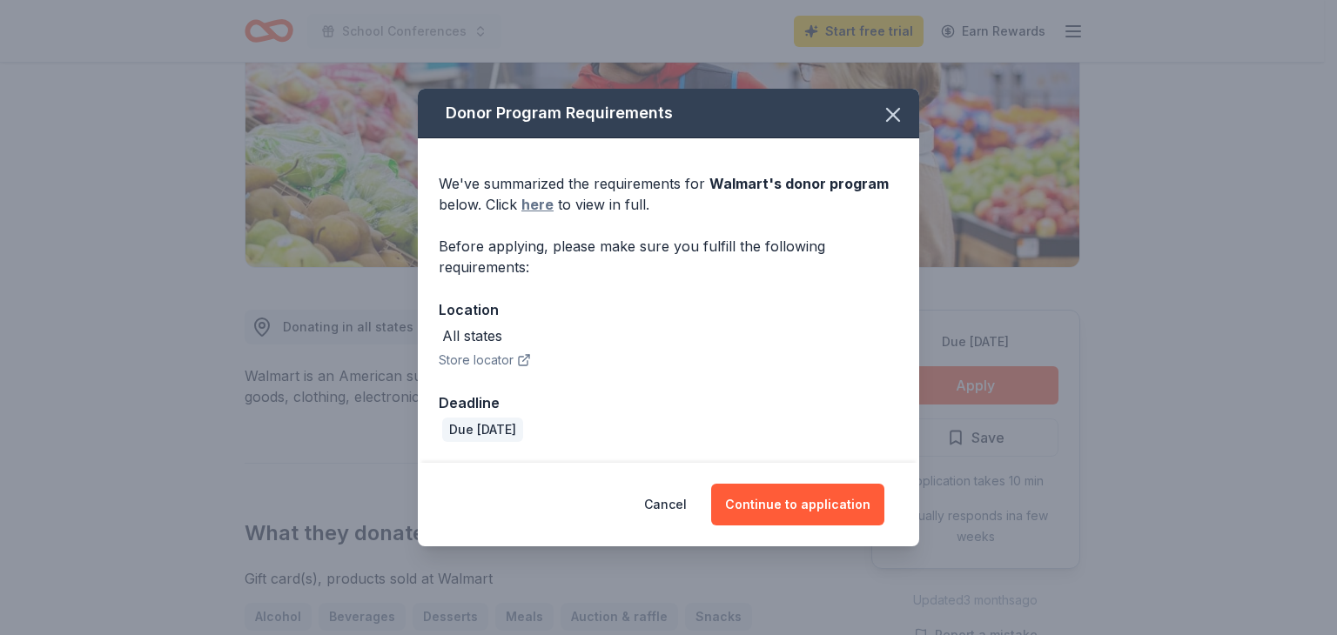
click at [527, 195] on link "here" at bounding box center [537, 204] width 32 height 21
click at [789, 513] on button "Continue to application" at bounding box center [797, 505] width 173 height 42
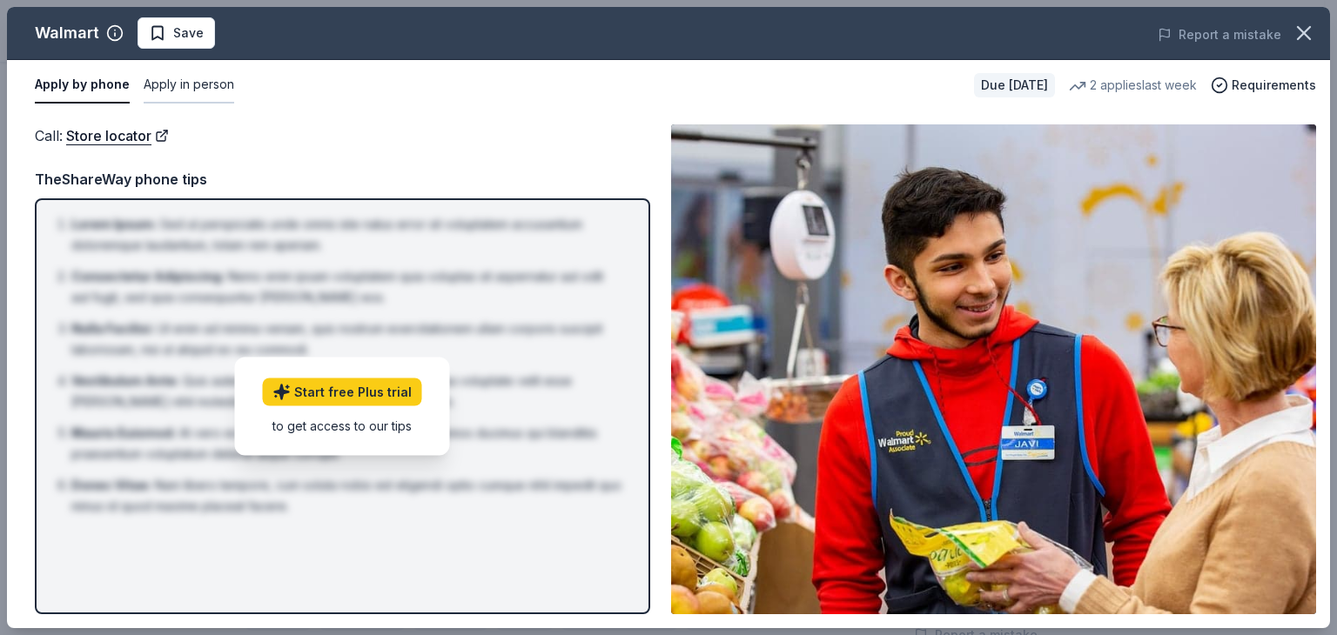
click at [178, 85] on button "Apply in person" at bounding box center [189, 85] width 91 height 37
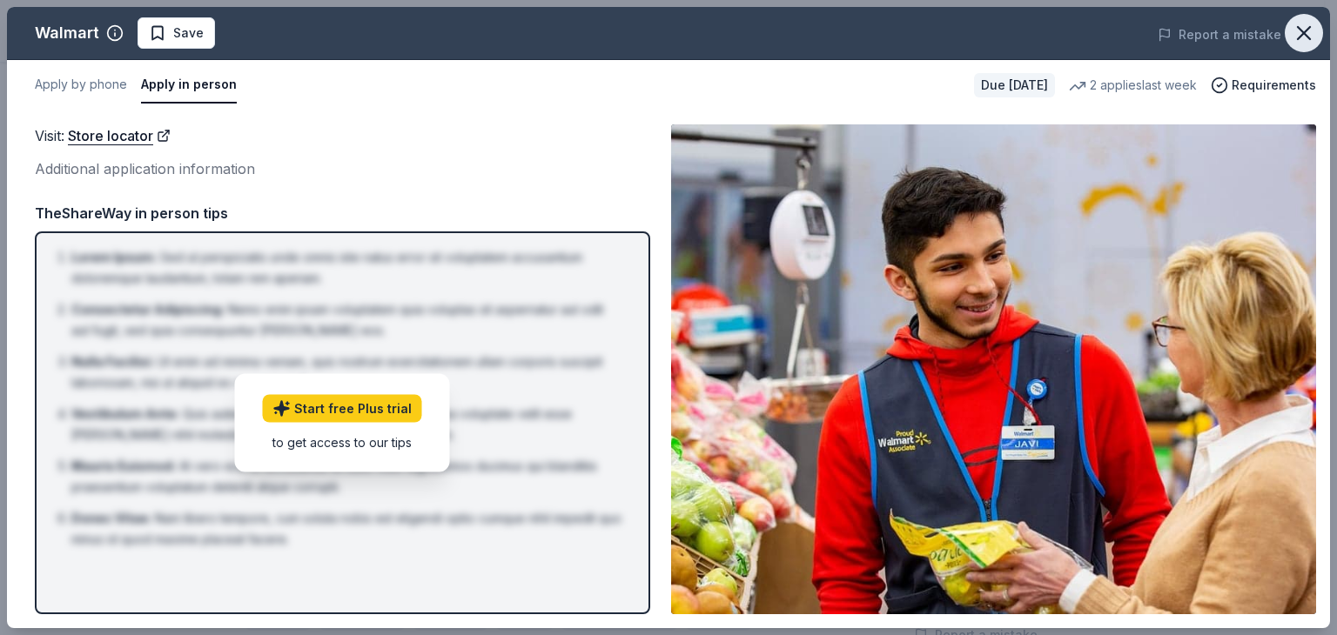
click at [1295, 36] on icon "button" at bounding box center [1304, 33] width 24 height 24
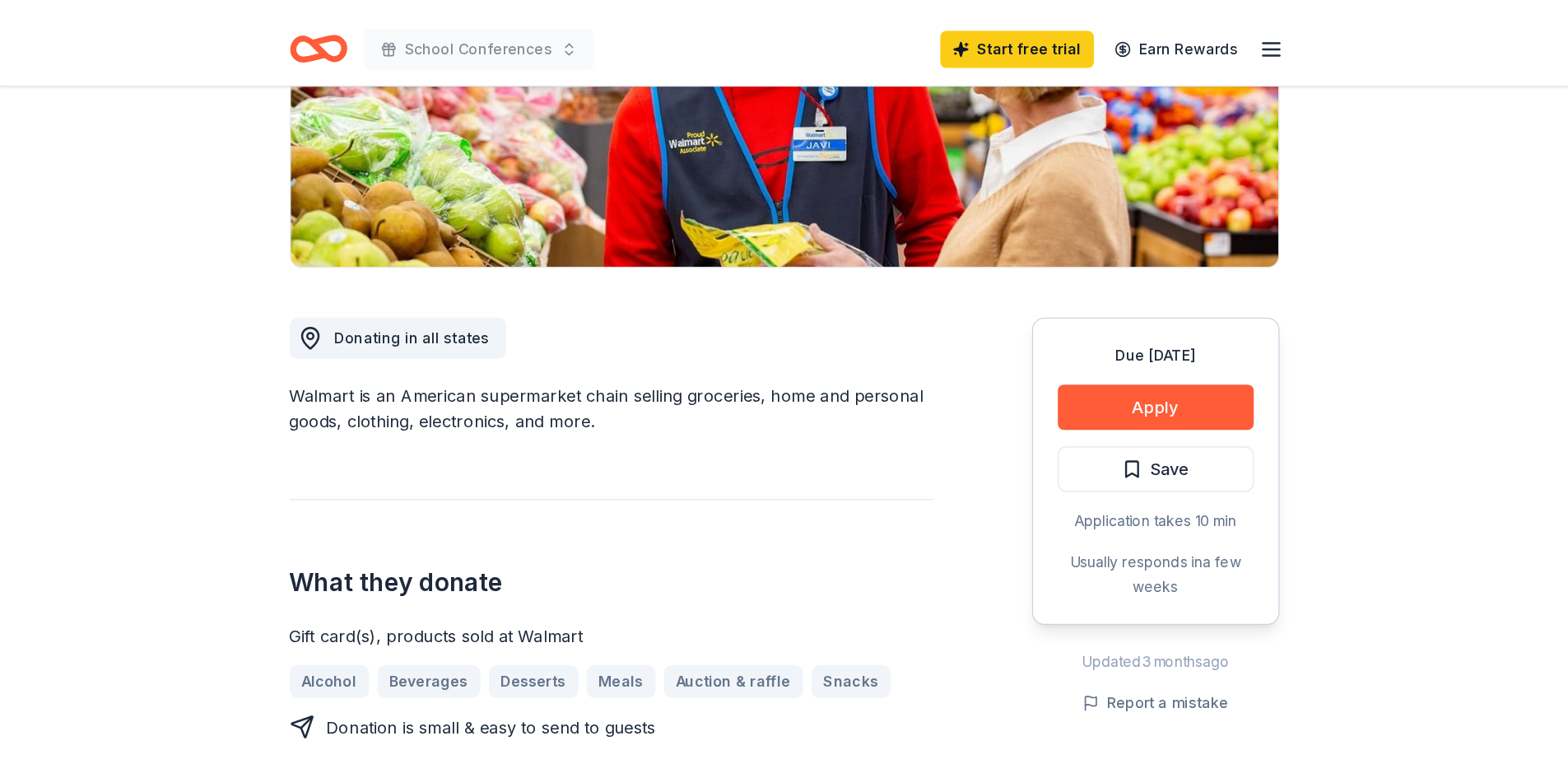
scroll to position [329, 0]
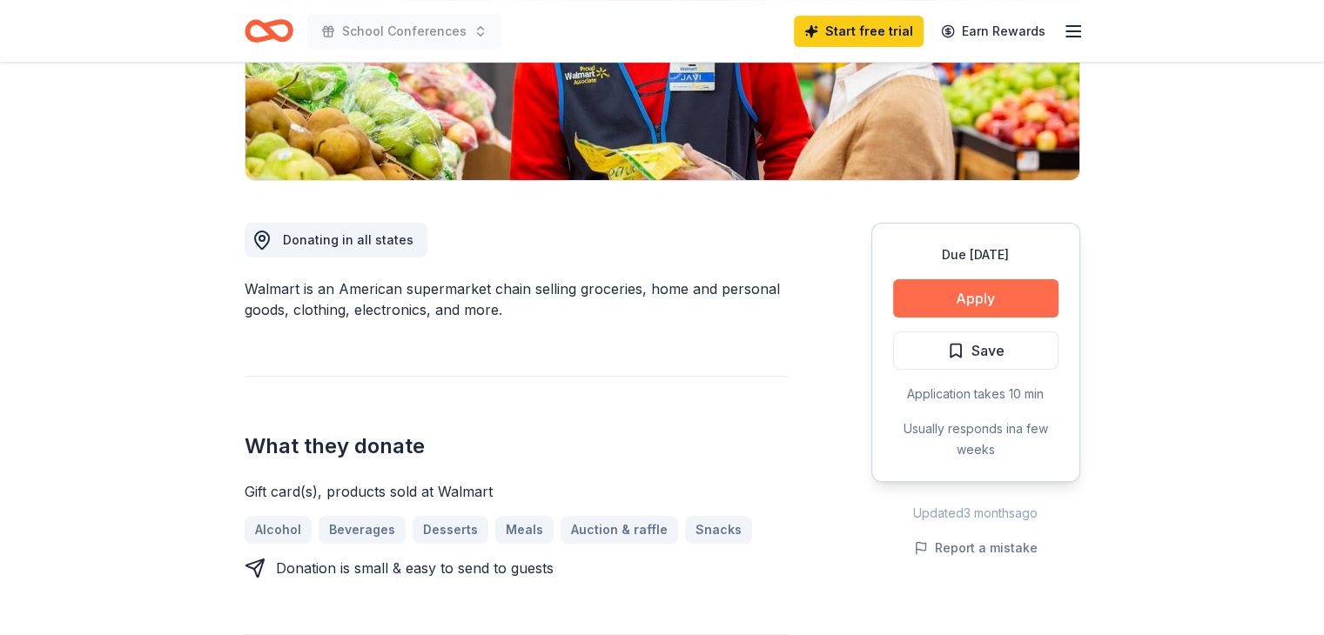
click at [964, 303] on button "Apply" at bounding box center [975, 298] width 165 height 38
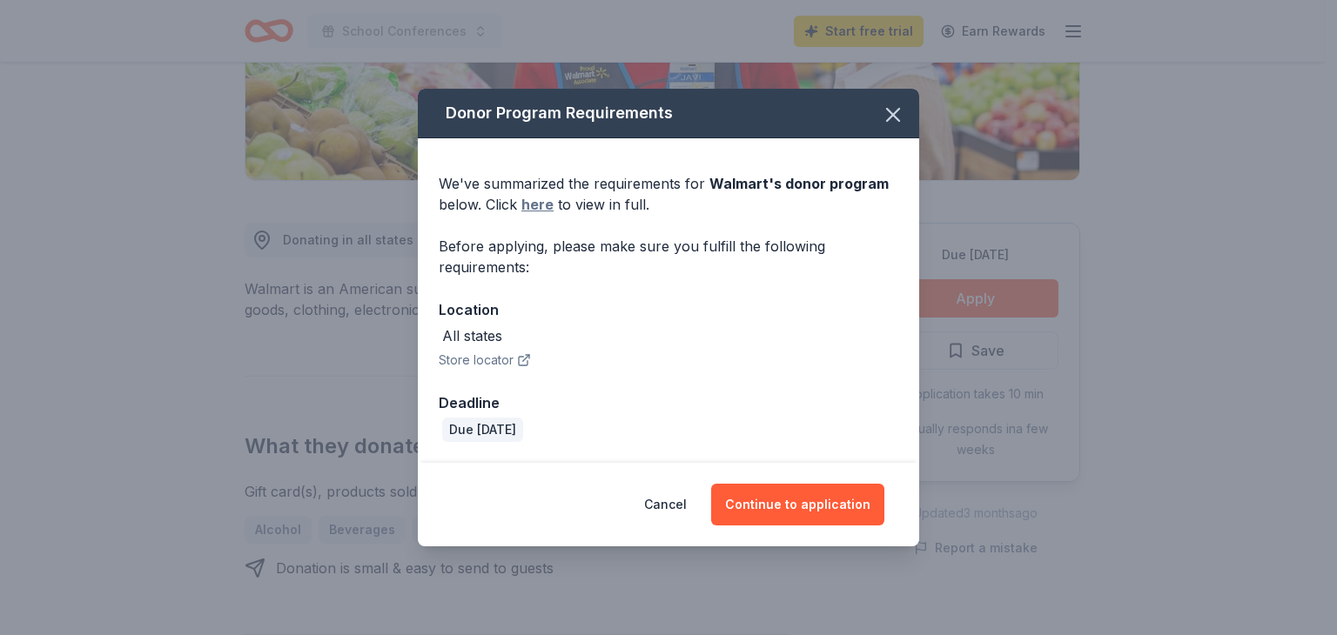
click at [539, 208] on link "here" at bounding box center [537, 204] width 32 height 21
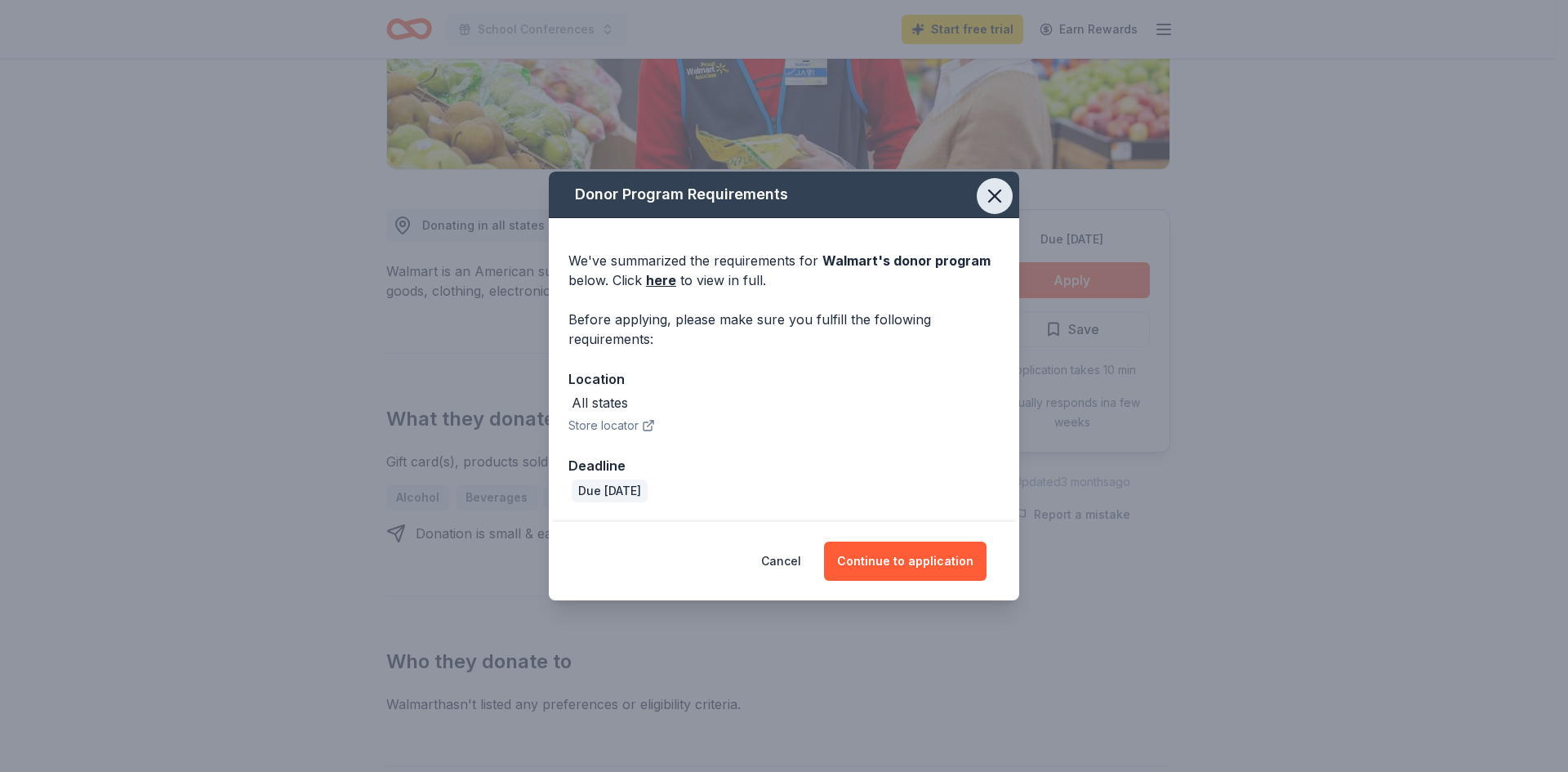
click at [1003, 195] on icon "button" at bounding box center [995, 196] width 23 height 23
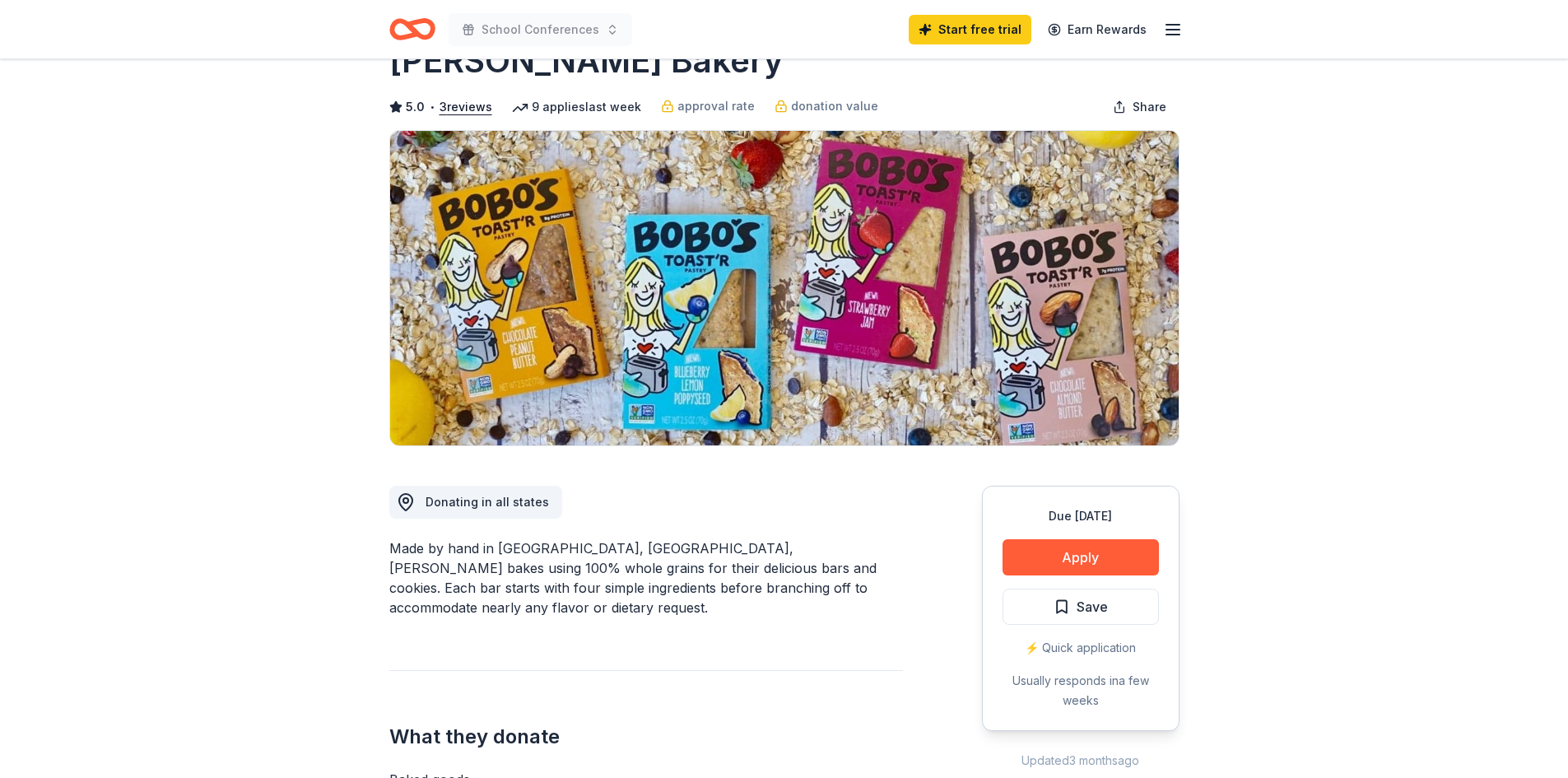
scroll to position [164, 0]
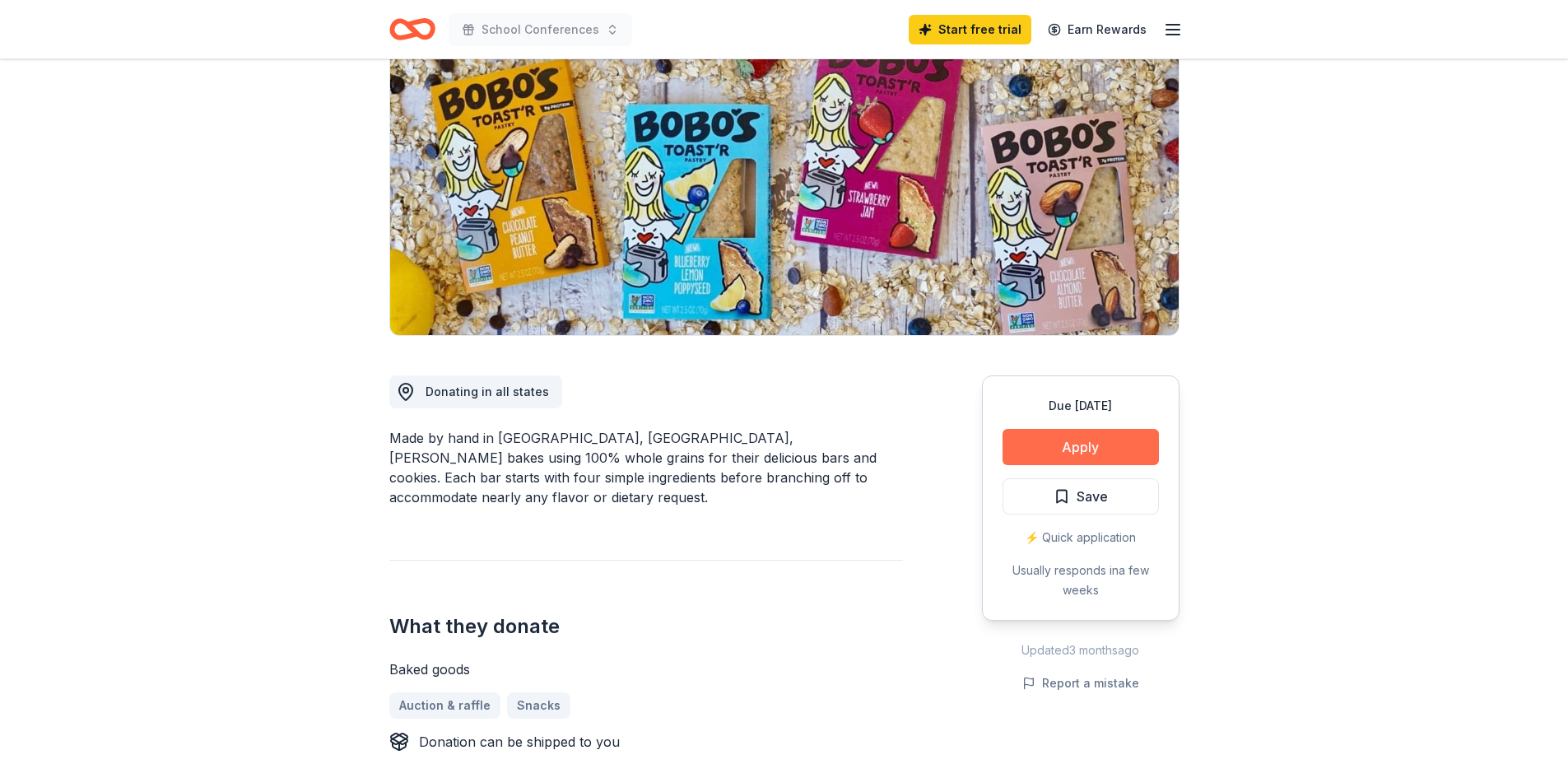
click at [1086, 442] on button "Apply" at bounding box center [1080, 446] width 156 height 36
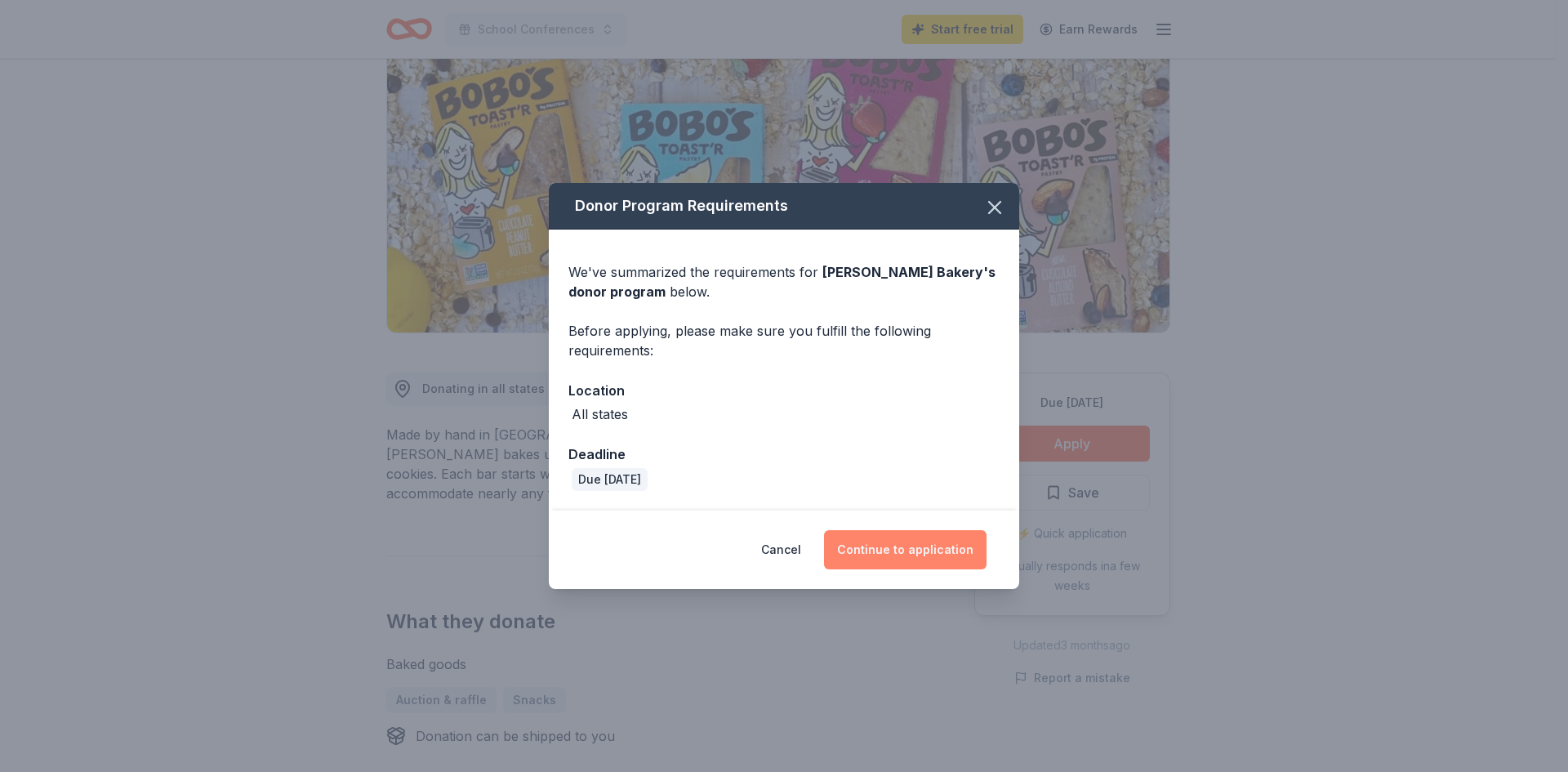
click at [895, 545] on button "Continue to application" at bounding box center [905, 550] width 162 height 39
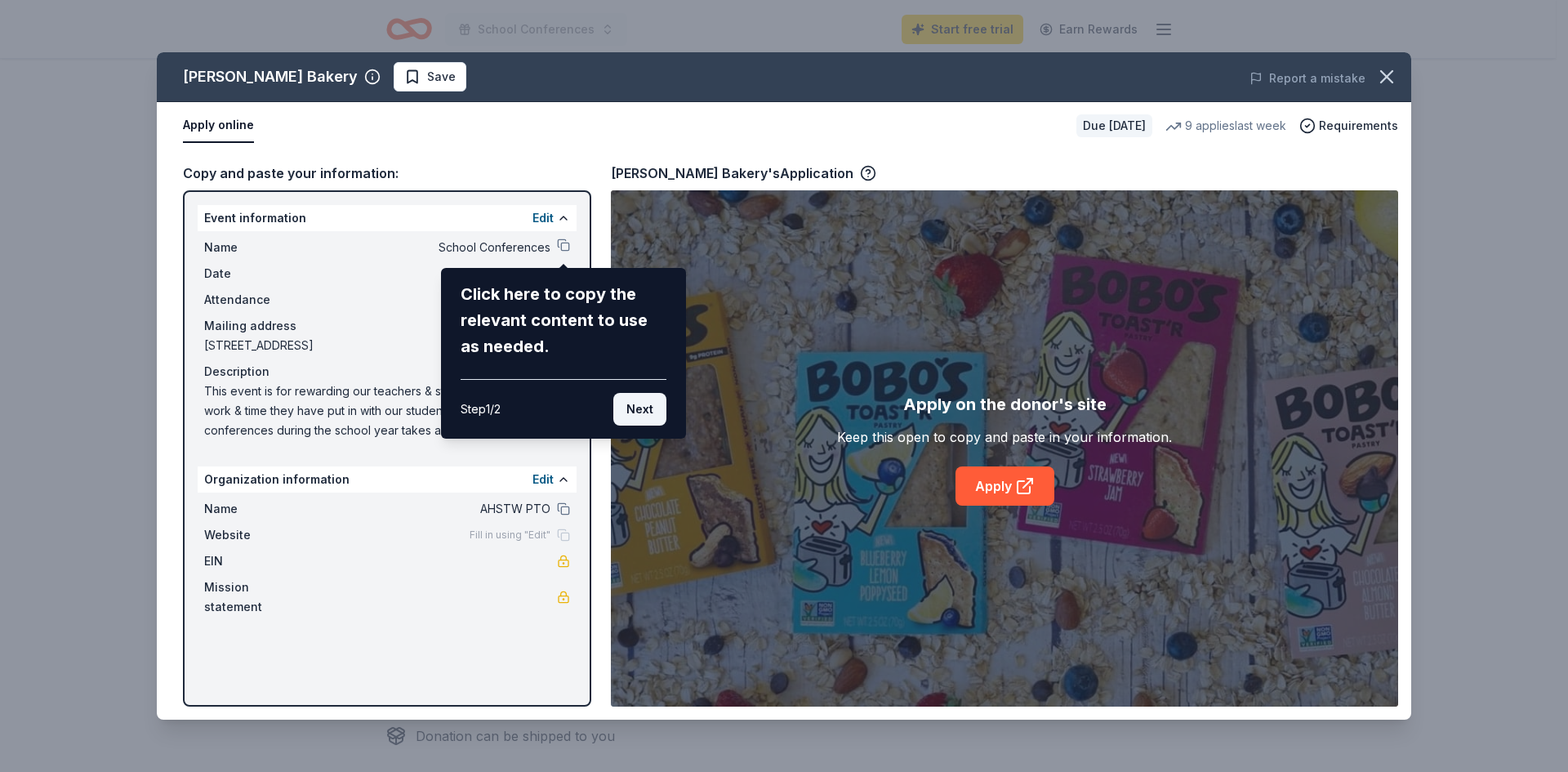
click at [644, 410] on button "Next" at bounding box center [640, 409] width 53 height 33
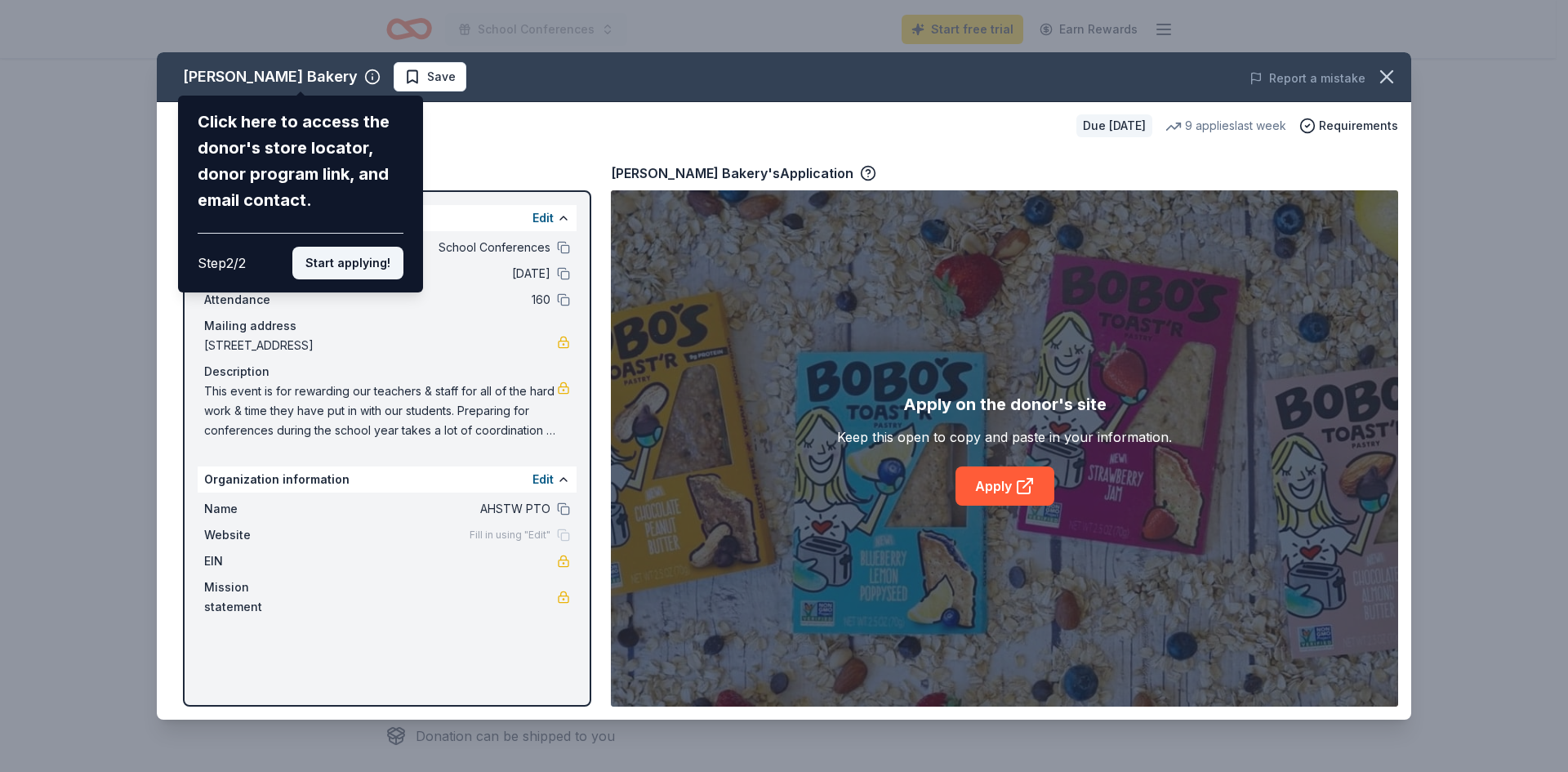
click at [343, 265] on button "Start applying!" at bounding box center [348, 263] width 111 height 33
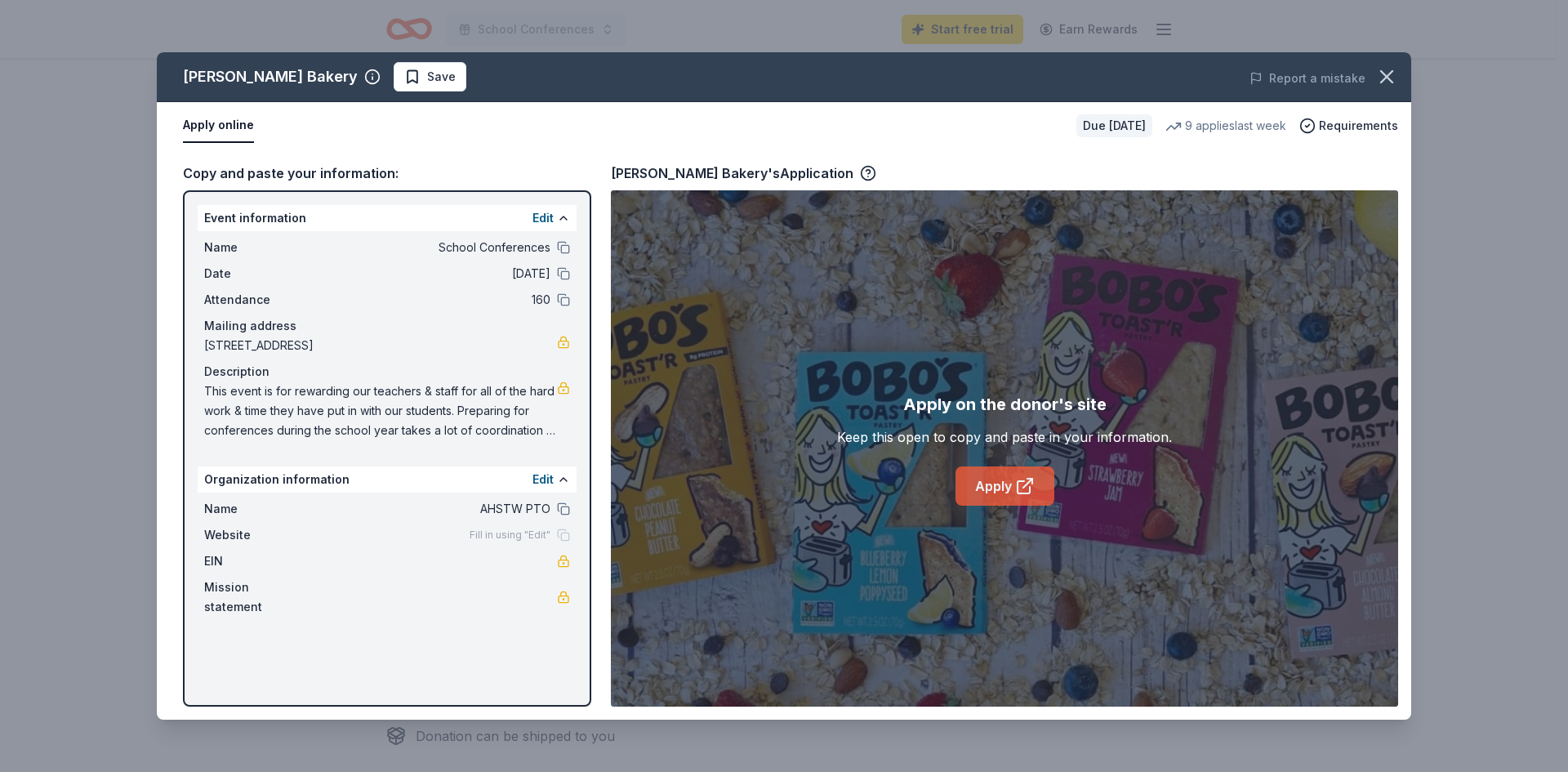
click at [1002, 486] on link "Apply" at bounding box center [1004, 486] width 99 height 39
click at [54, 73] on div "Bobo's Bakery Save Report a mistake Apply online Due in 26 days 9 applies last …" at bounding box center [784, 386] width 1568 height 772
